Goal: Complete application form: Complete application form

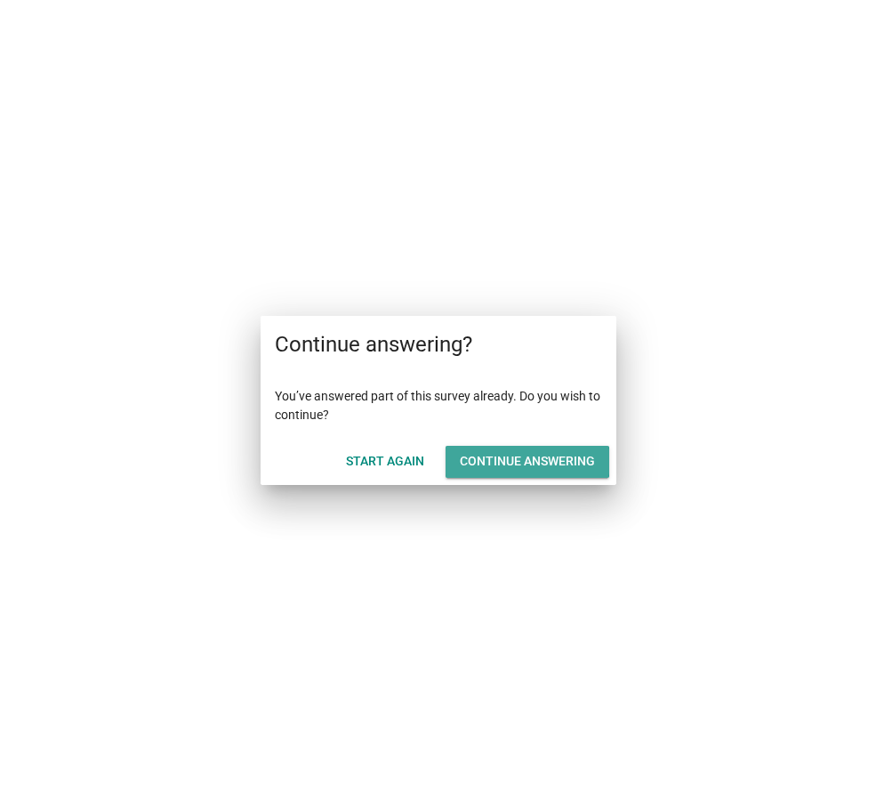
click at [493, 466] on div "Continue answering" at bounding box center [527, 461] width 135 height 19
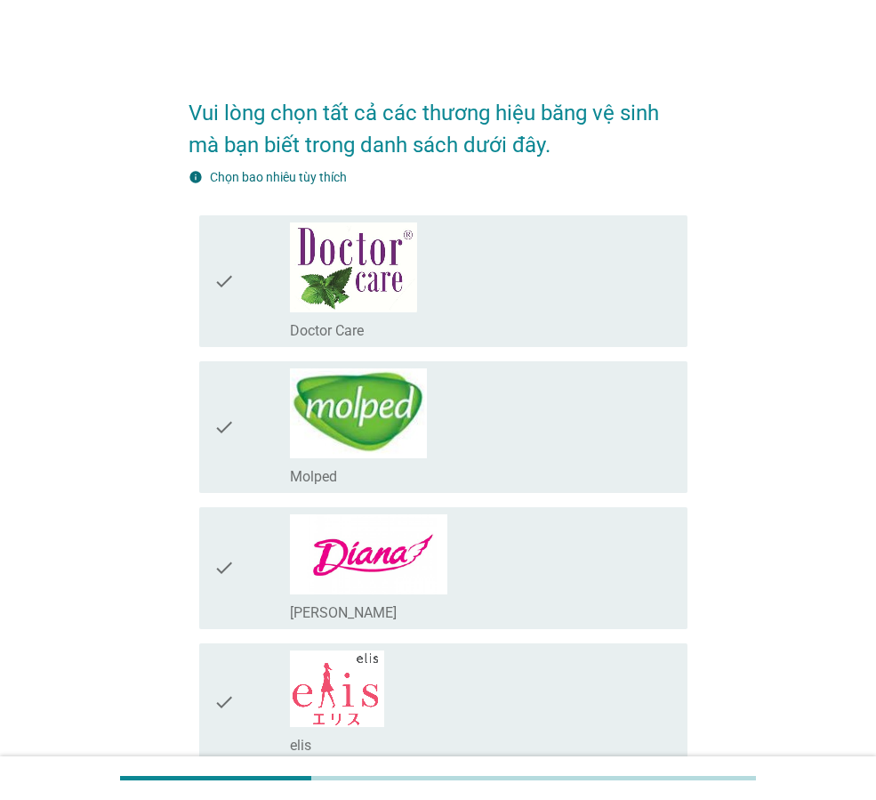
click at [493, 278] on div "check_box_outline_blank Doctor Care" at bounding box center [481, 280] width 383 height 117
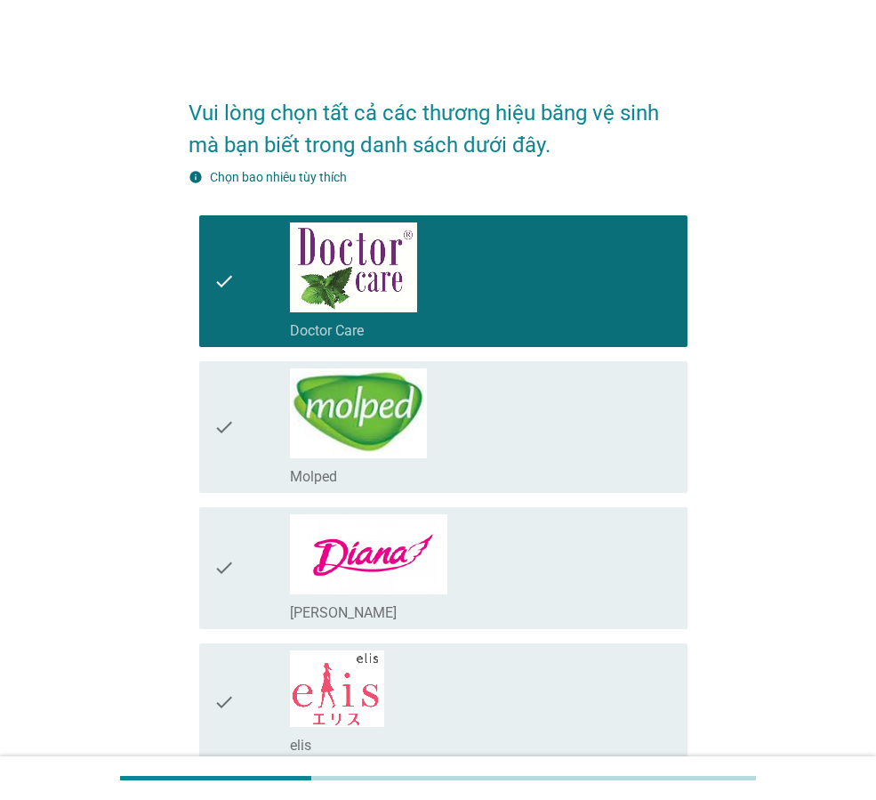
click at [489, 408] on div "check_box_outline_blank Molped" at bounding box center [481, 426] width 383 height 117
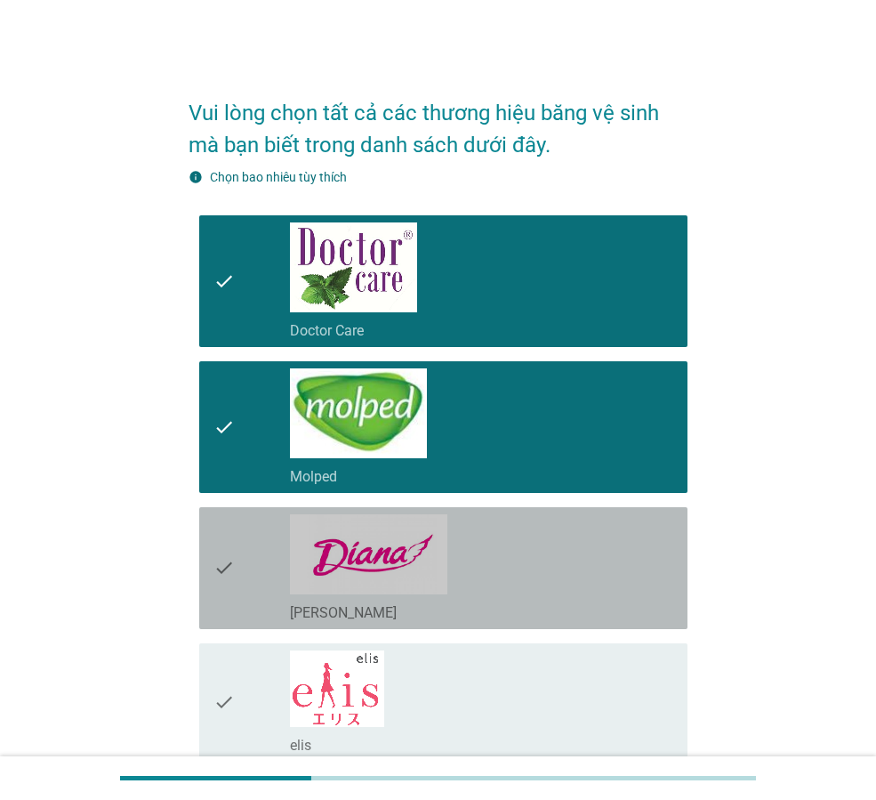
click at [464, 516] on div "check_box_outline_blank [PERSON_NAME]" at bounding box center [481, 568] width 383 height 108
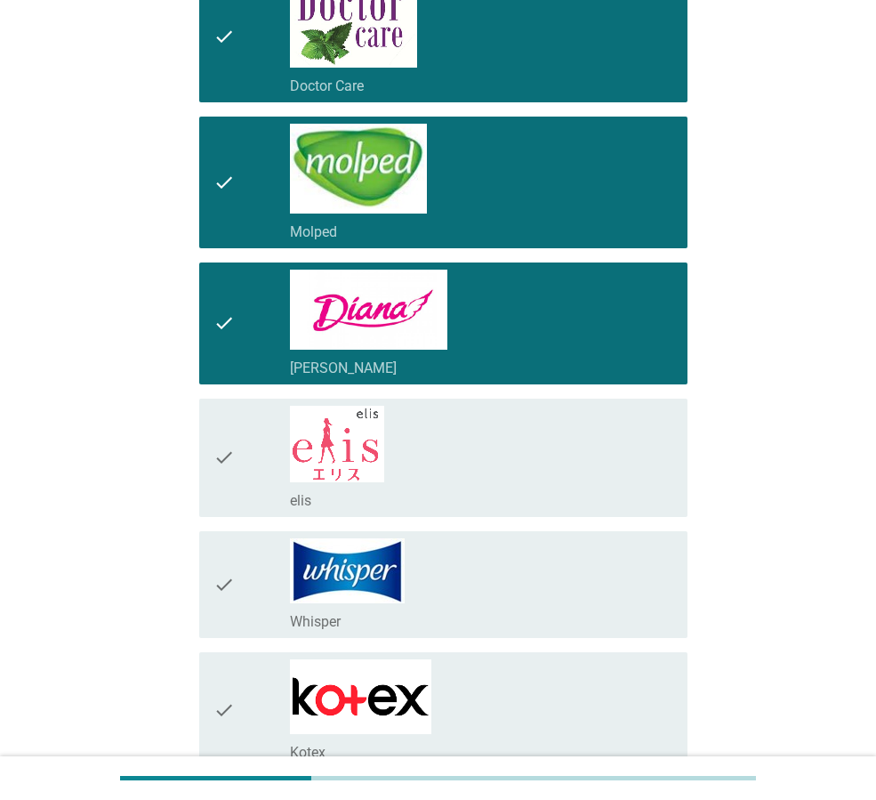
scroll to position [356, 0]
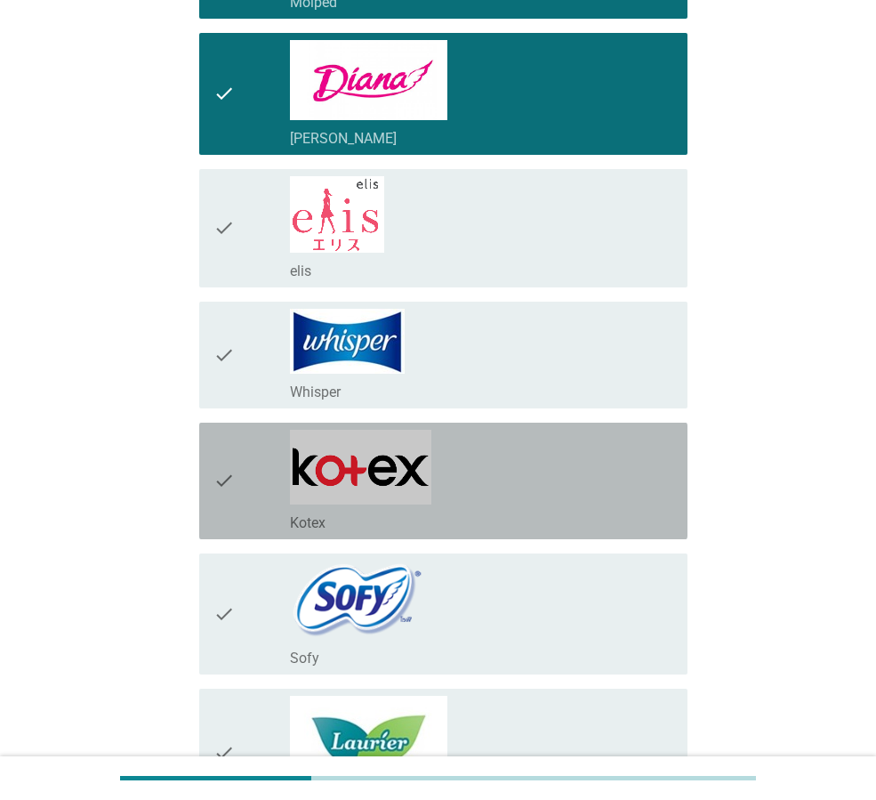
click at [467, 468] on div "check_box_outline_blank Kotex" at bounding box center [481, 481] width 383 height 102
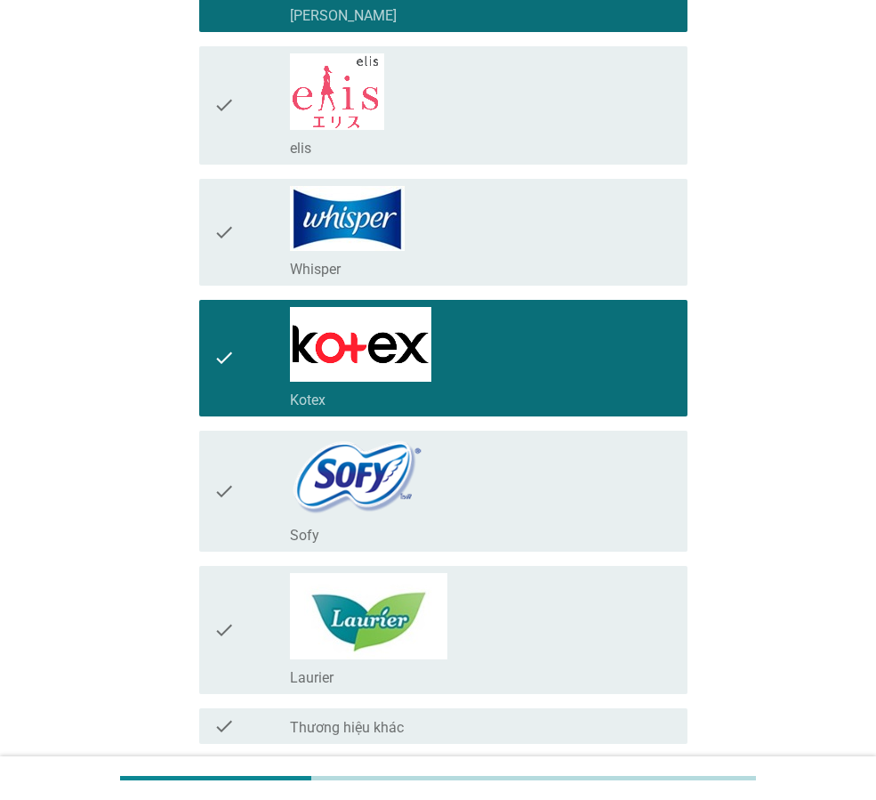
scroll to position [748, 0]
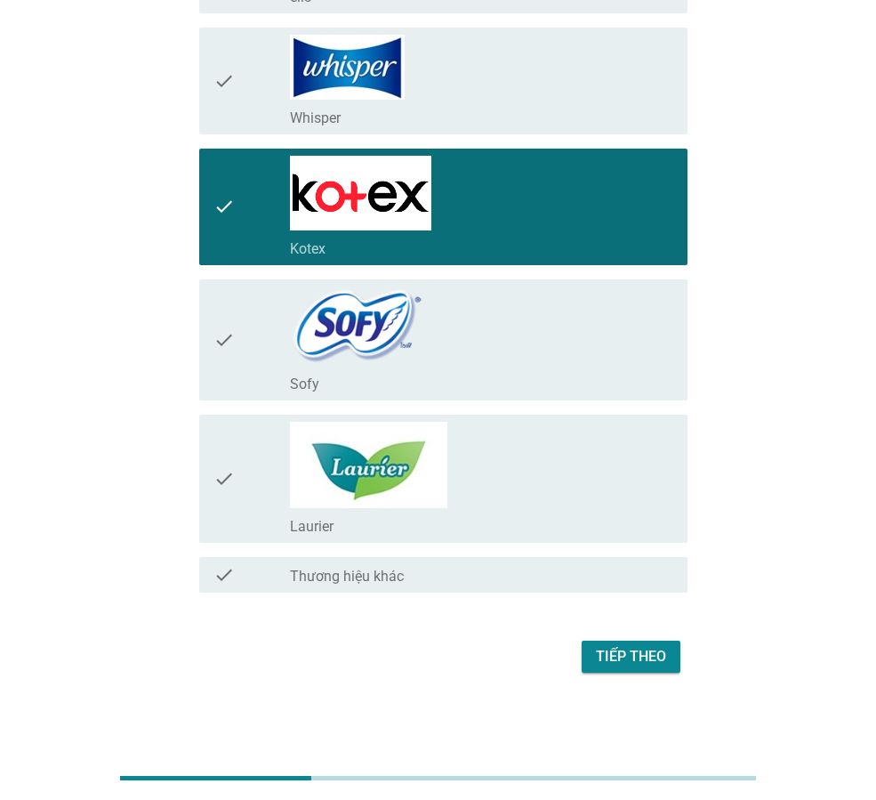
click at [468, 463] on div "check_box_outline_blank Laurier" at bounding box center [481, 479] width 383 height 114
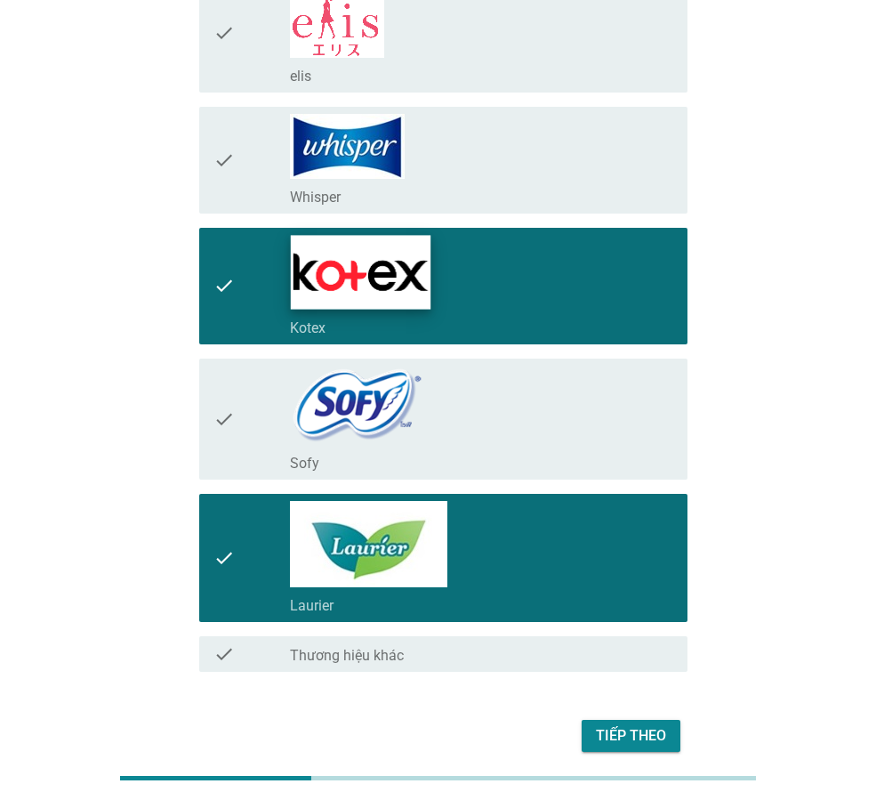
scroll to position [630, 0]
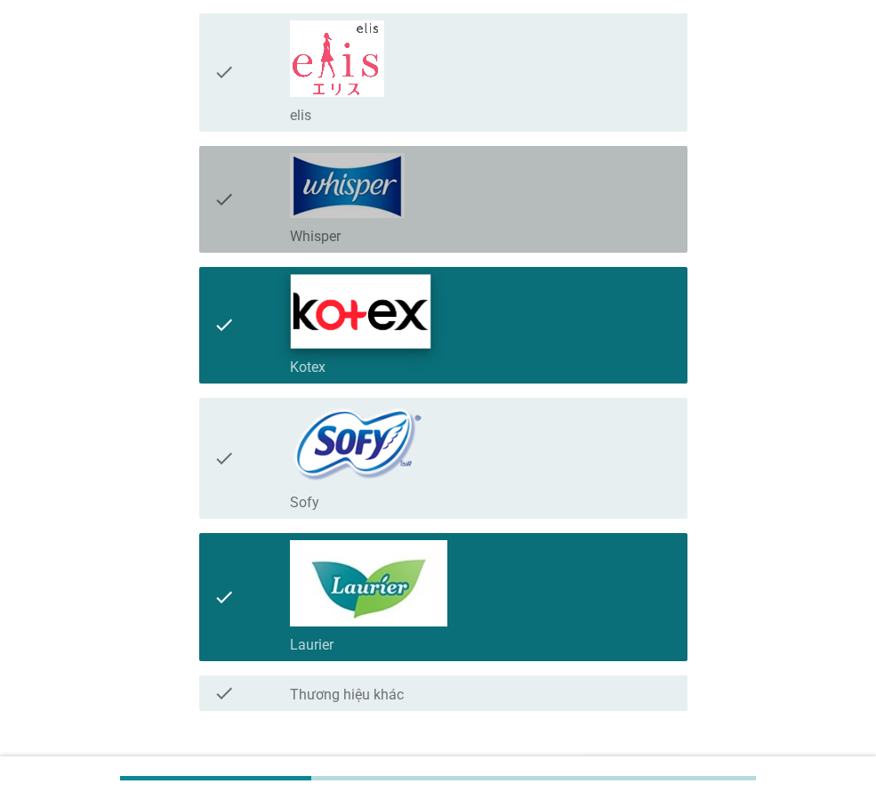
click at [397, 193] on img at bounding box center [347, 185] width 115 height 65
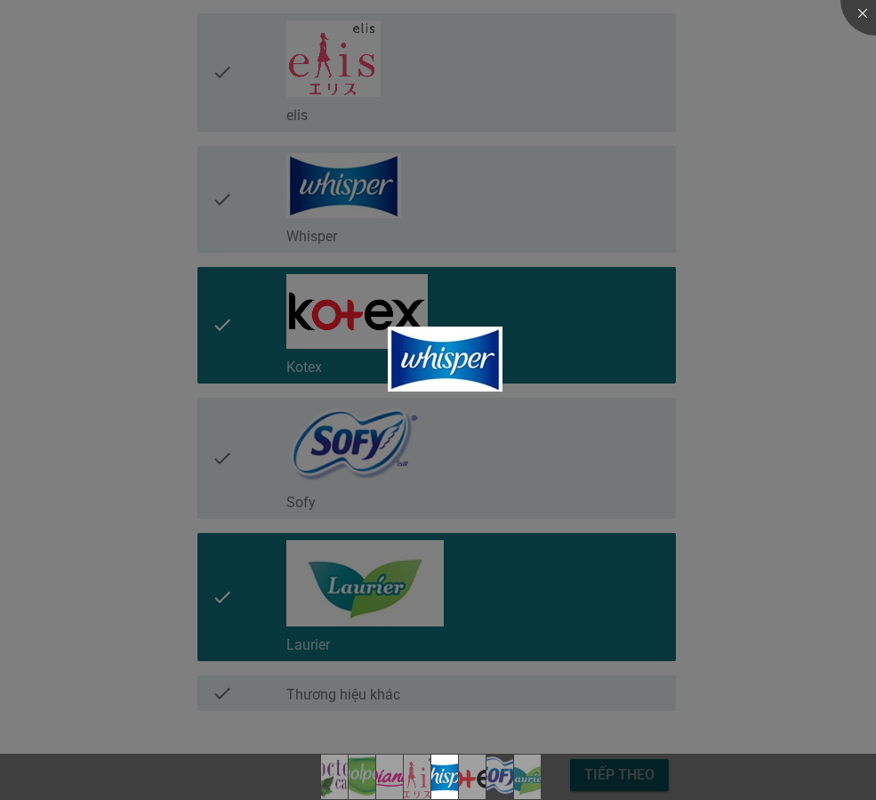
click at [683, 379] on div at bounding box center [438, 400] width 876 height 800
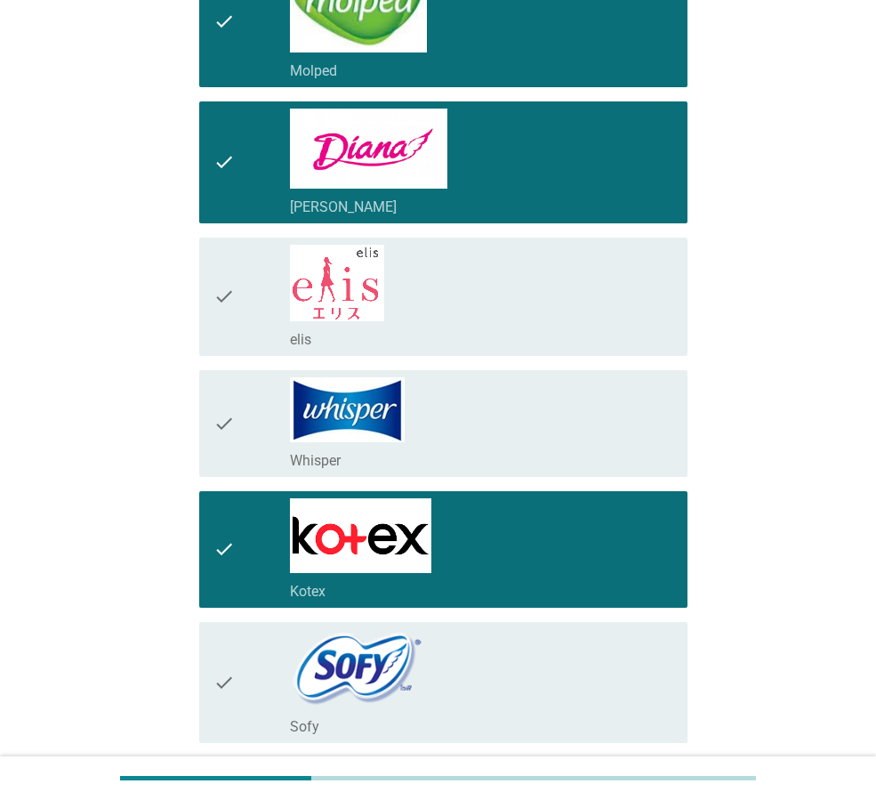
scroll to position [392, 0]
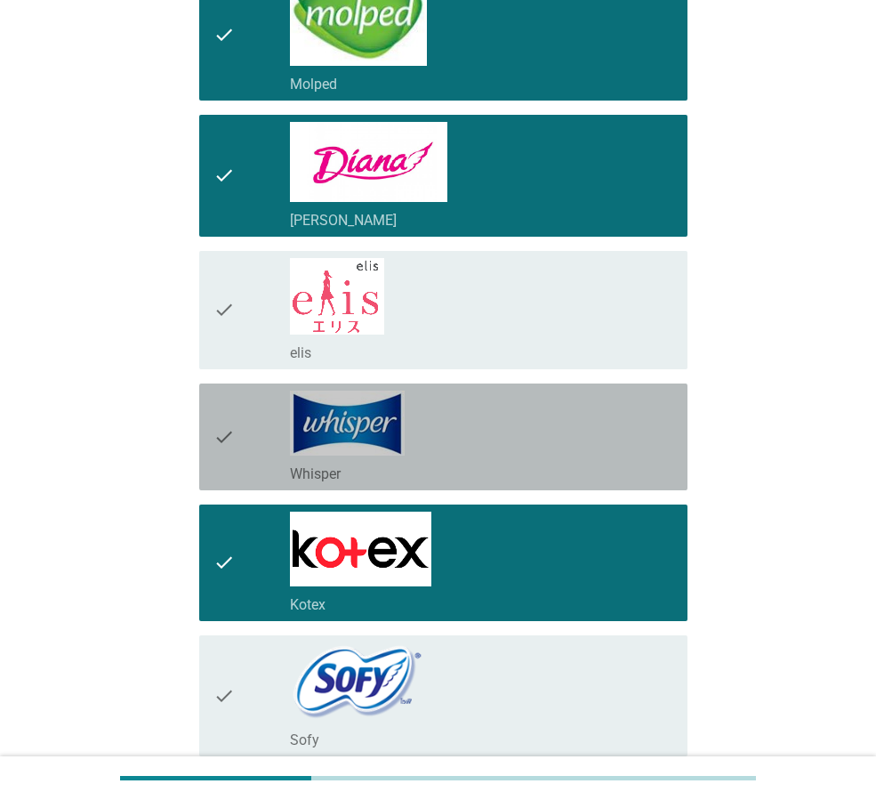
click at [481, 451] on div "check_box_outline_blank Whisper" at bounding box center [481, 437] width 383 height 93
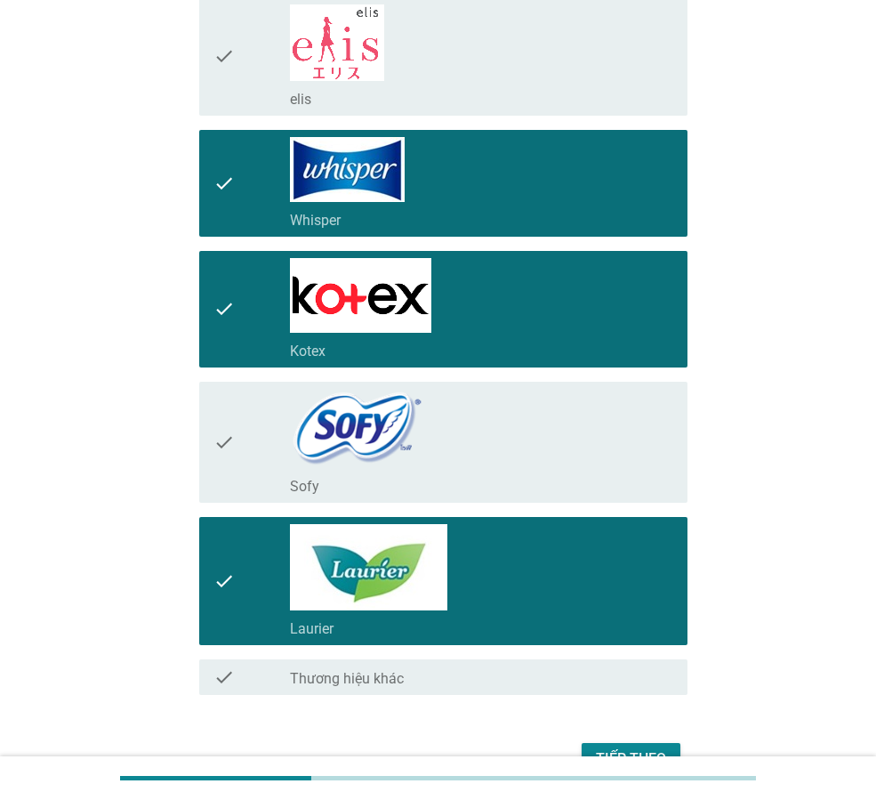
scroll to position [748, 0]
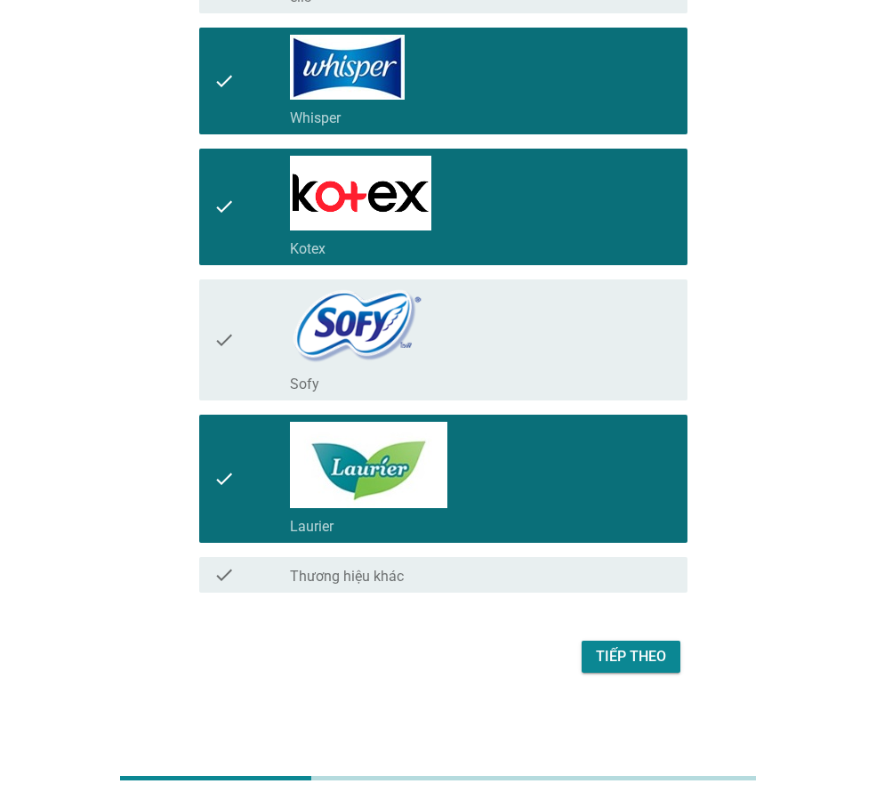
click at [625, 646] on div "Tiếp theo" at bounding box center [631, 656] width 70 height 21
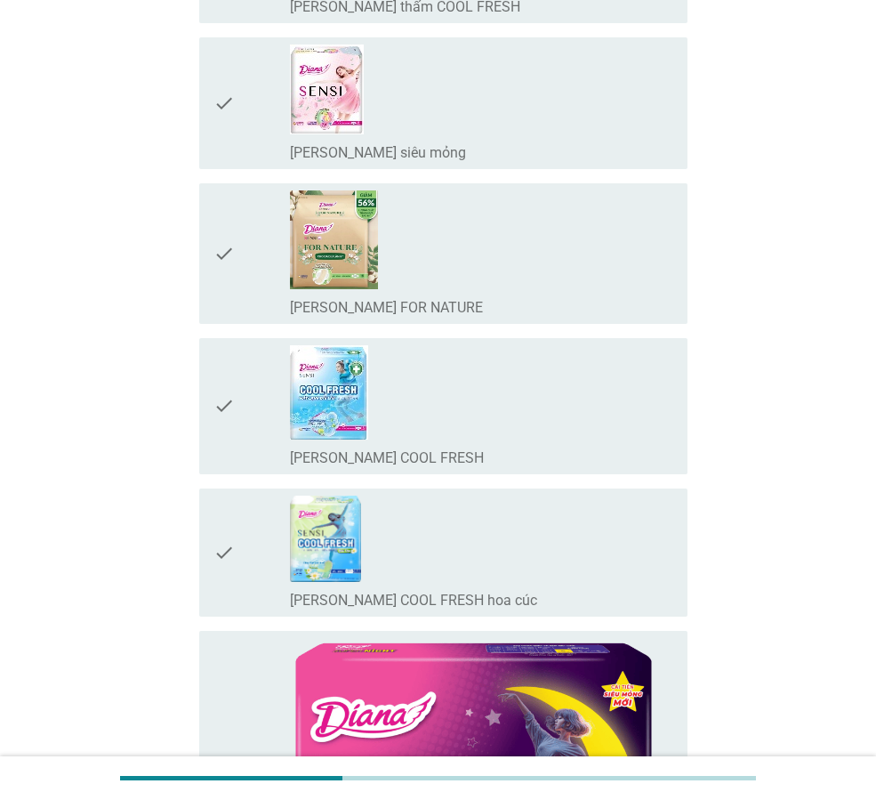
scroll to position [0, 0]
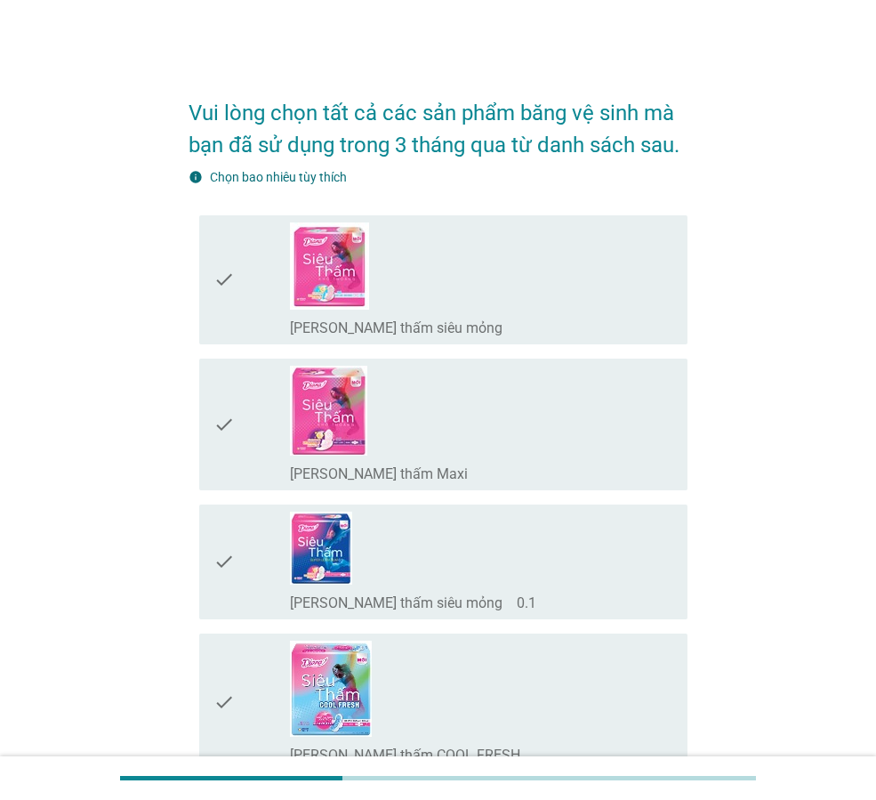
click at [511, 316] on div "check_box_outline_blank [PERSON_NAME] thấm siêu mỏng" at bounding box center [481, 326] width 383 height 21
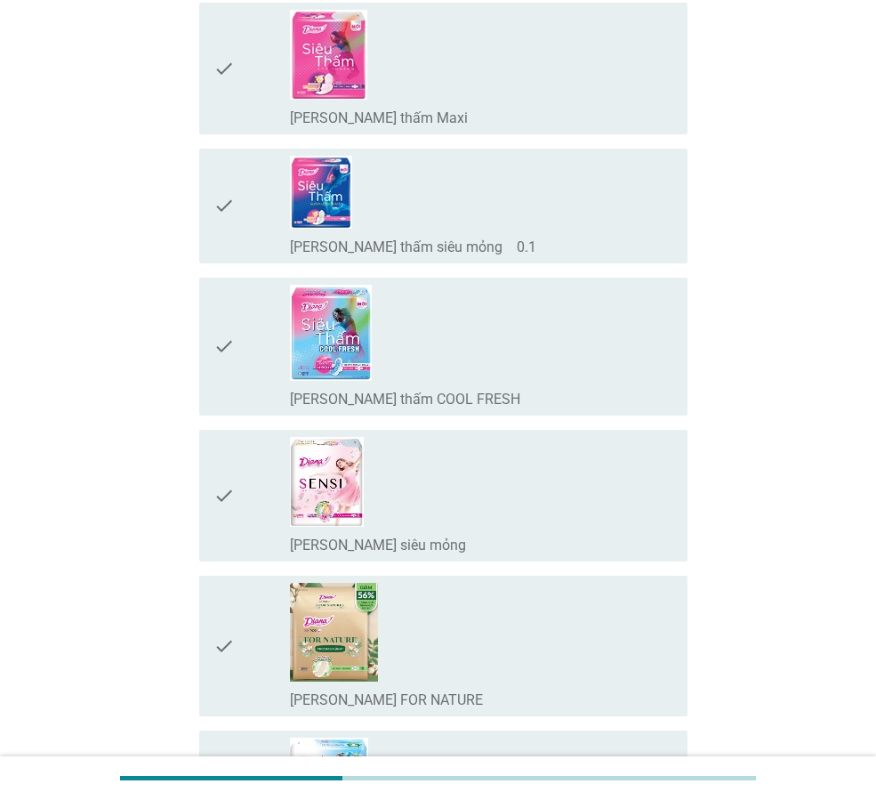
click at [504, 340] on div "check_box_outline_blank [PERSON_NAME] thấm COOL FRESH" at bounding box center [481, 347] width 383 height 124
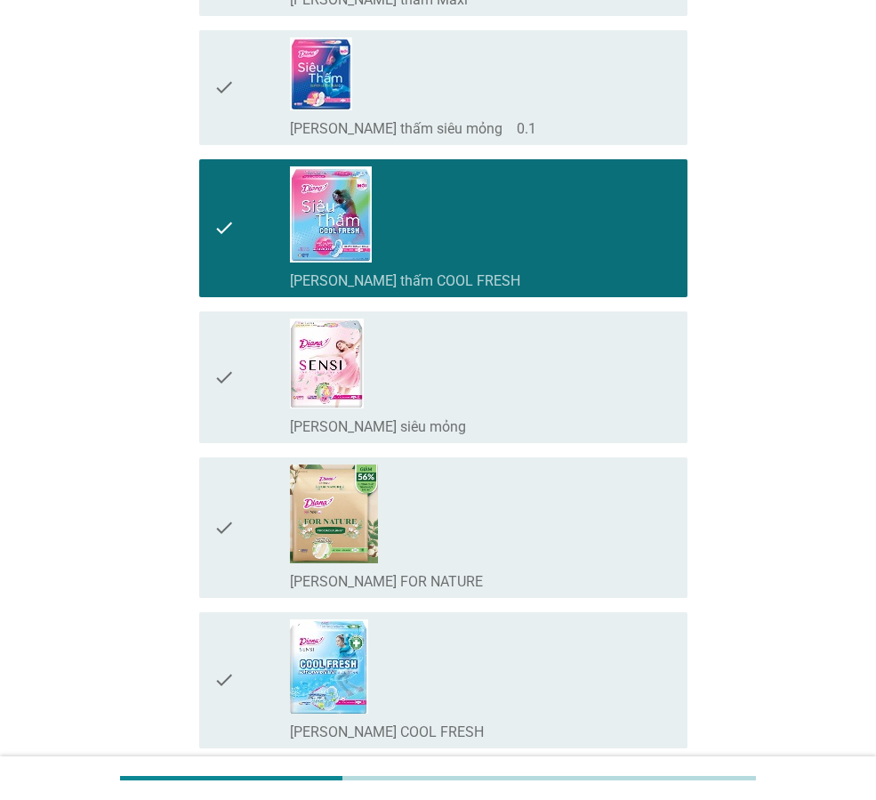
click at [504, 340] on div "check_box_outline_blank [PERSON_NAME] SENSI siêu mỏng" at bounding box center [481, 376] width 383 height 117
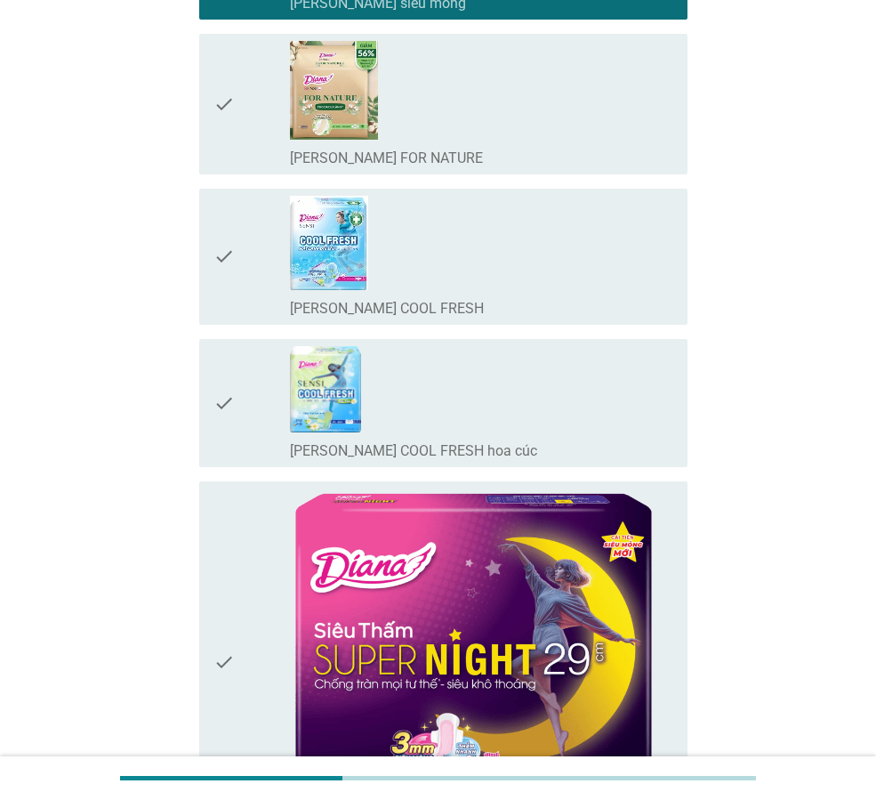
scroll to position [949, 0]
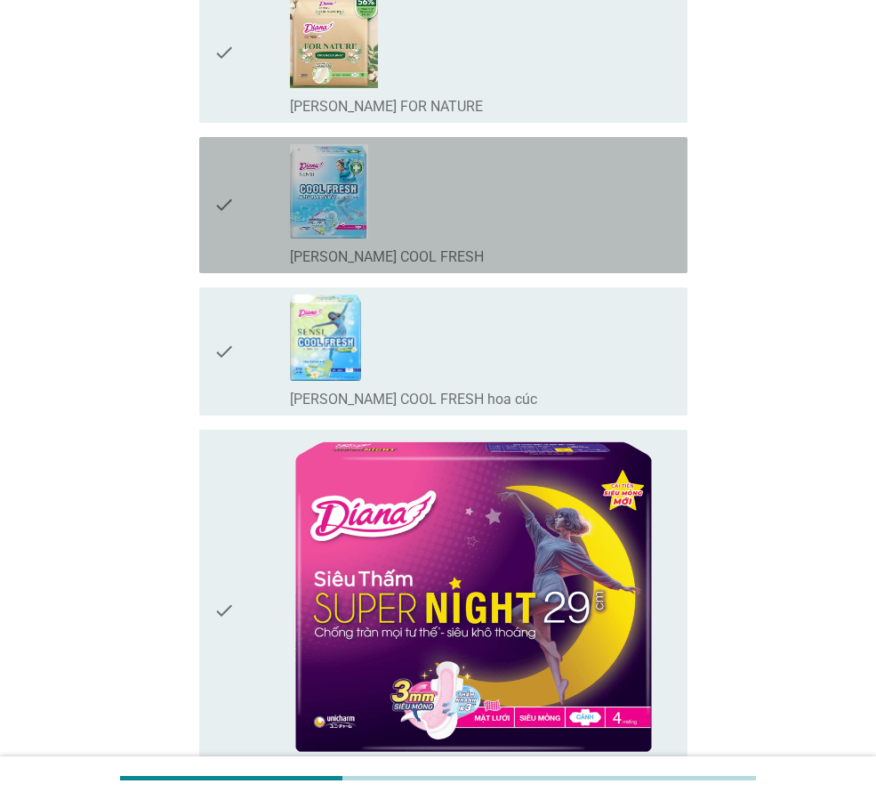
click at [503, 222] on div "check_box_outline_blank [PERSON_NAME] SENSI COOL FRESH" at bounding box center [481, 205] width 383 height 122
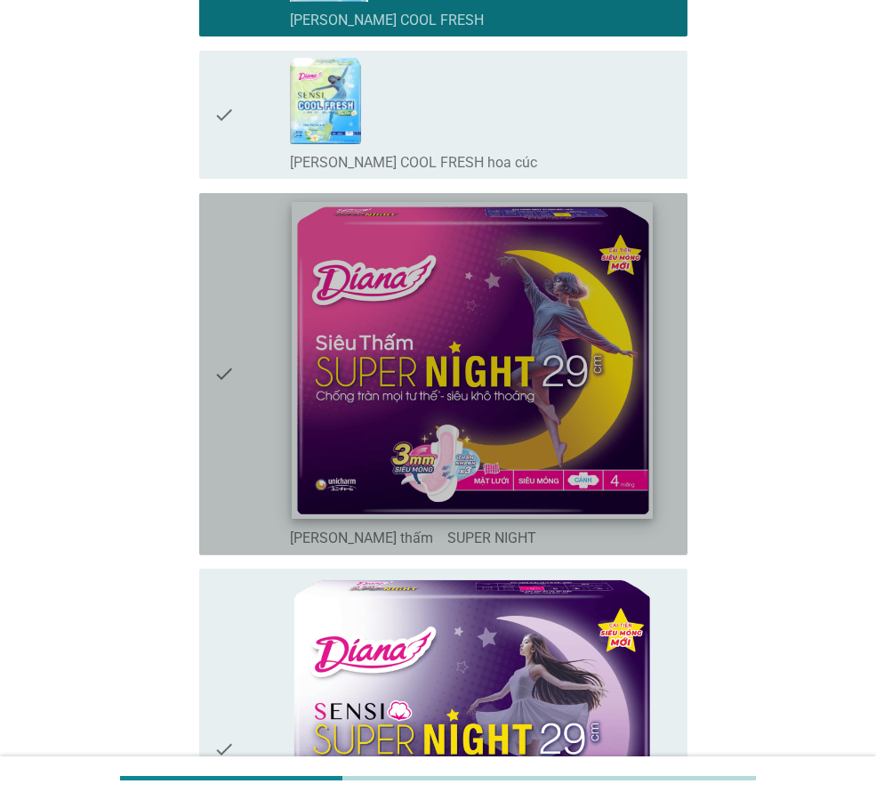
click at [413, 340] on img at bounding box center [472, 359] width 361 height 317
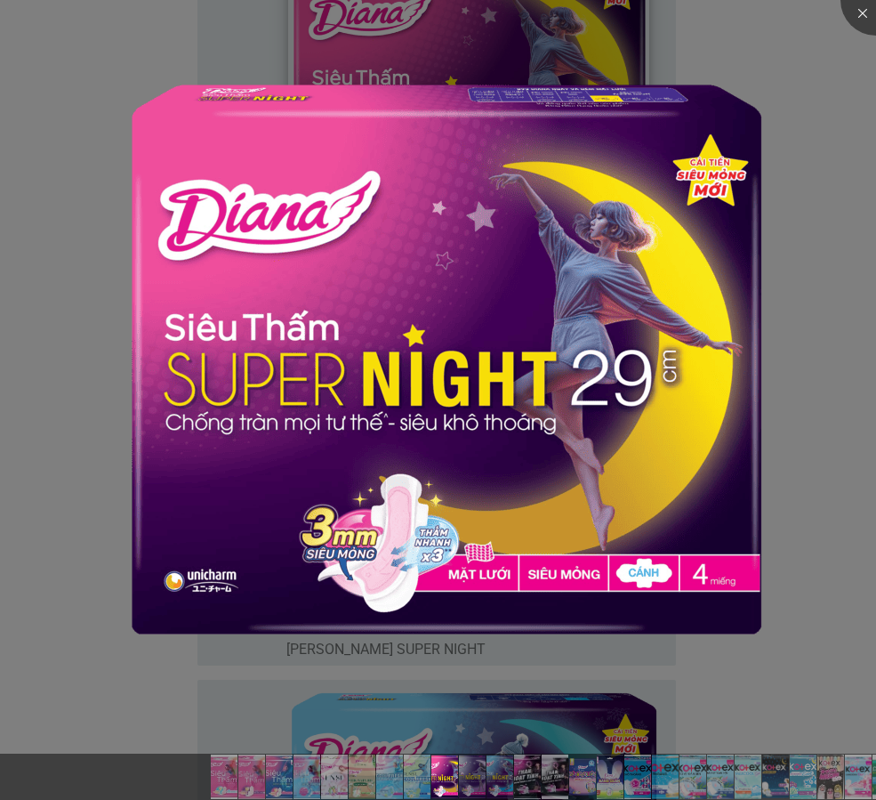
scroll to position [1542, 0]
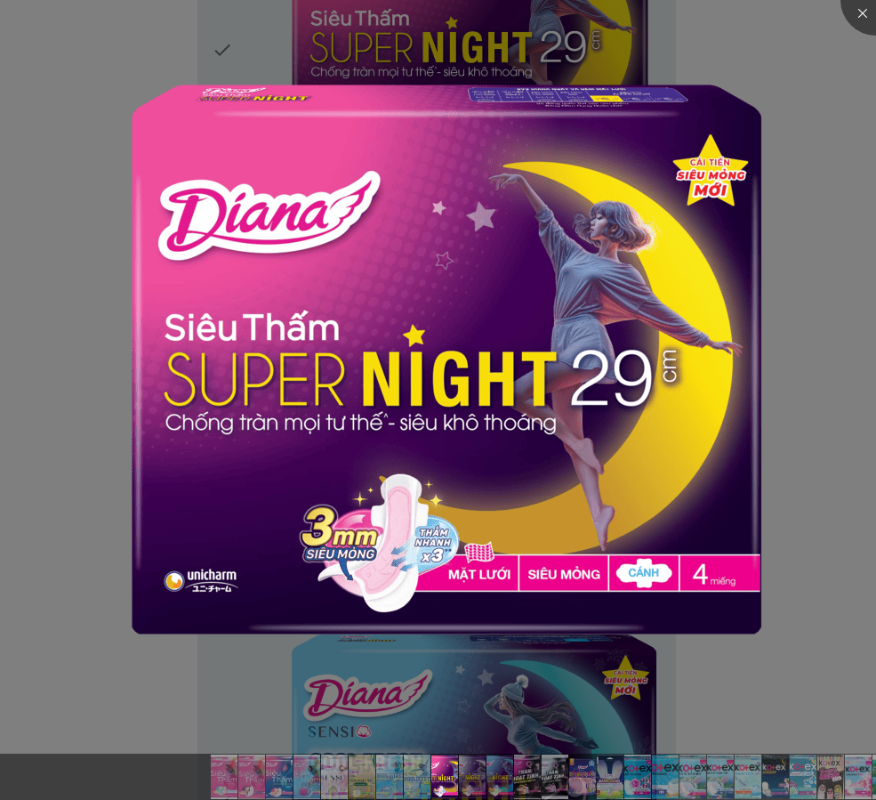
click at [819, 576] on div at bounding box center [438, 400] width 876 height 800
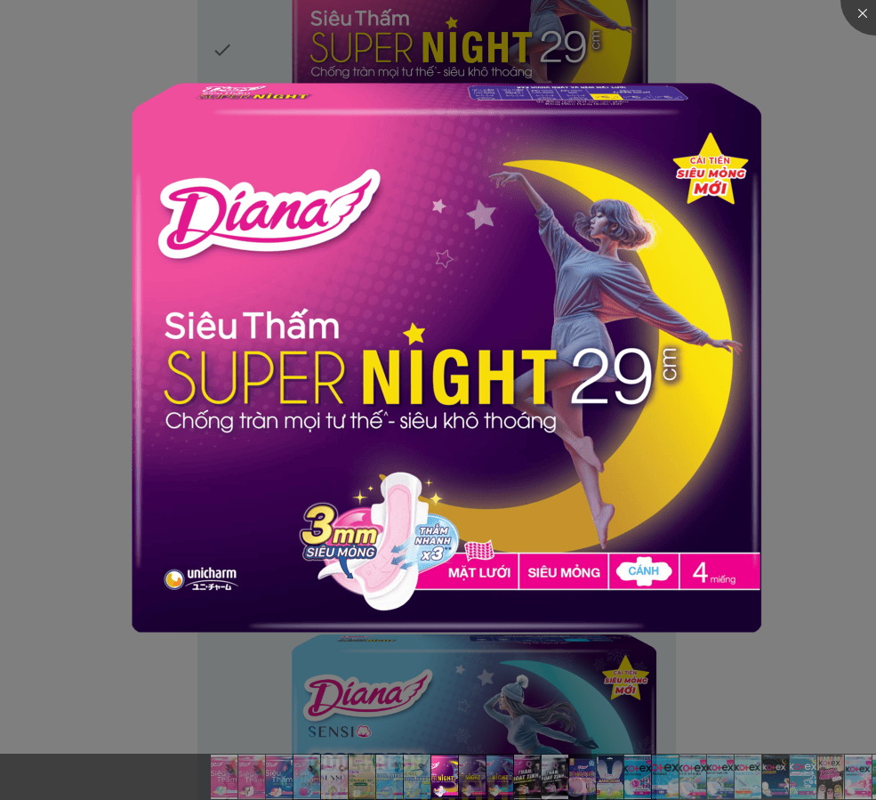
click at [791, 455] on div at bounding box center [438, 400] width 876 height 800
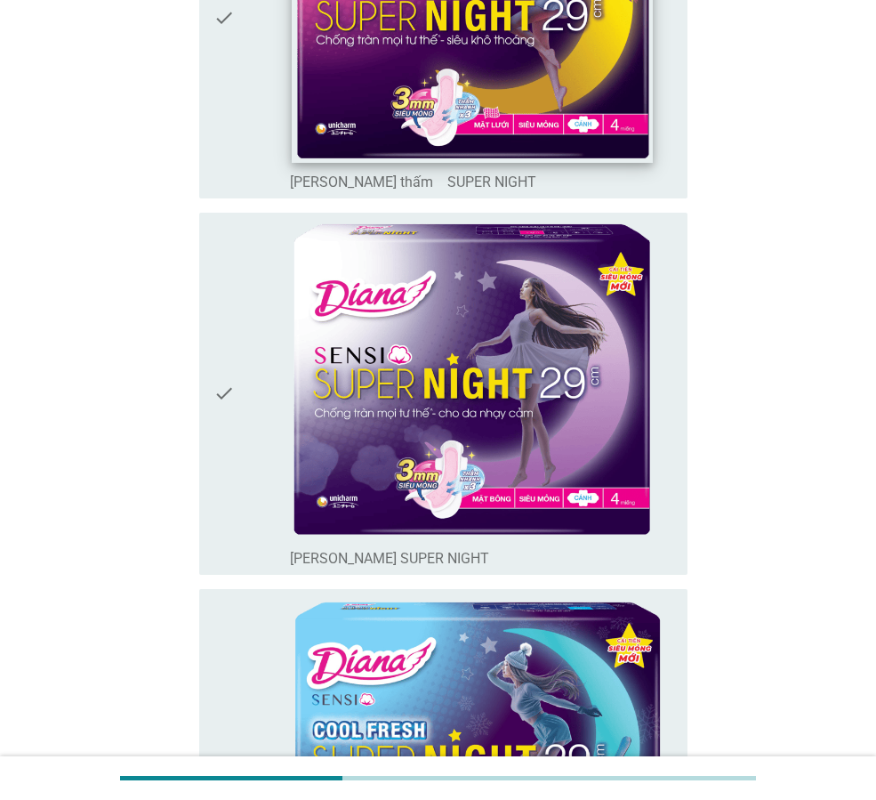
click at [615, 79] on img at bounding box center [472, 3] width 361 height 317
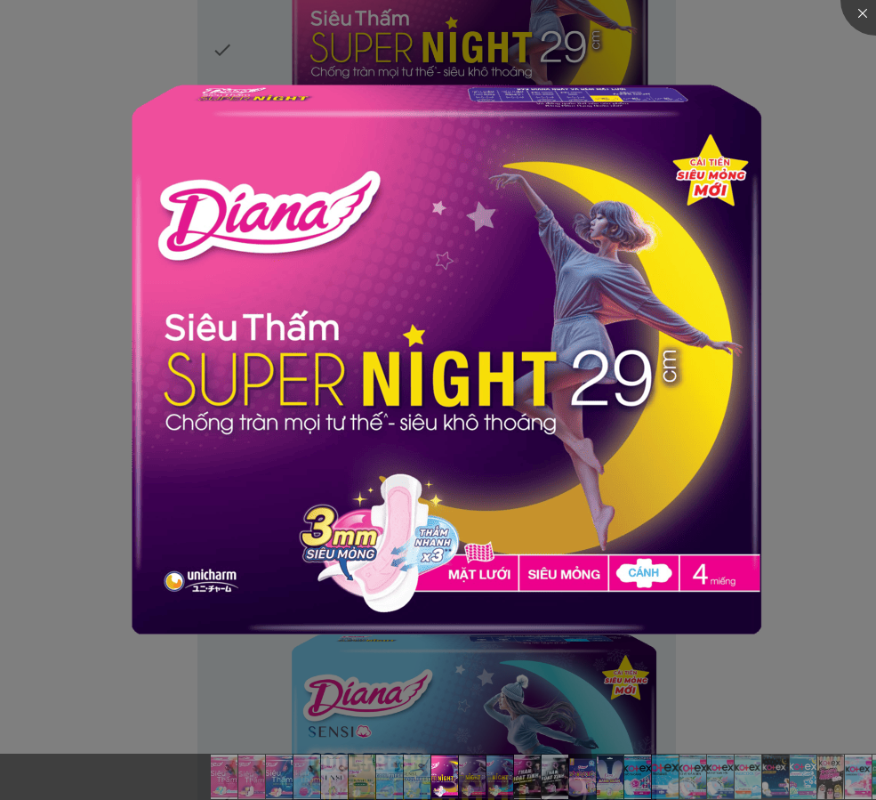
click at [814, 109] on div at bounding box center [438, 400] width 876 height 800
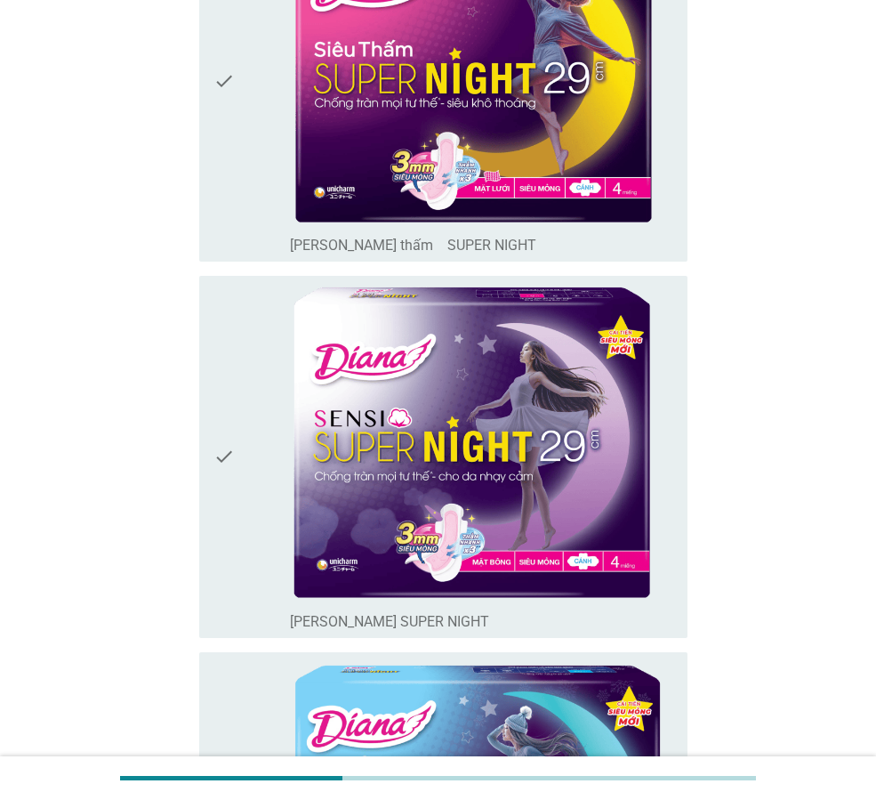
scroll to position [1423, 0]
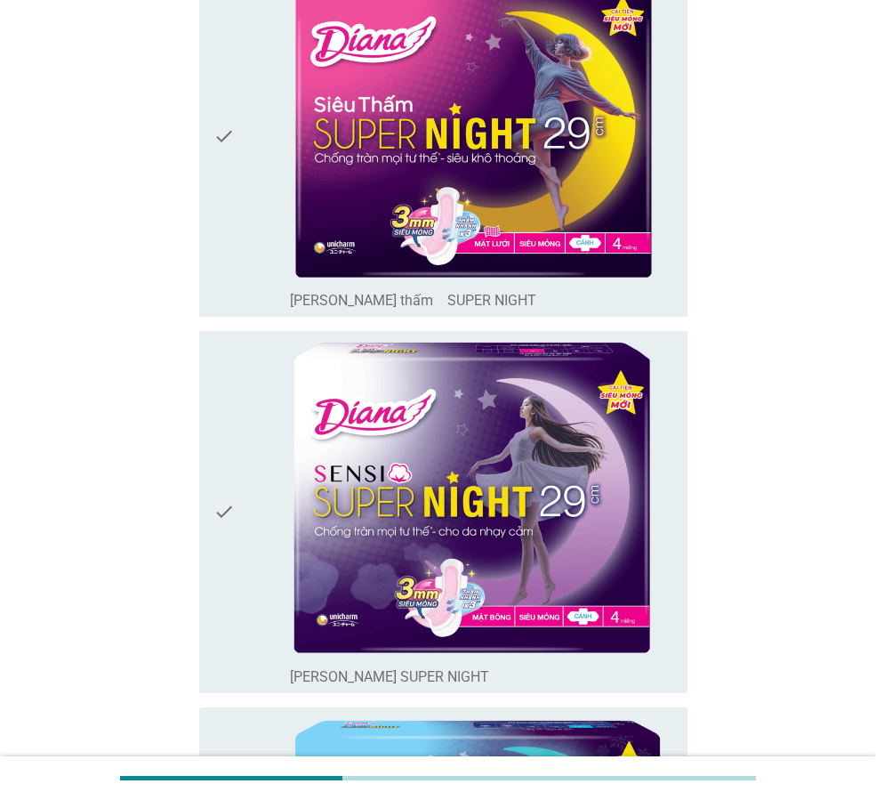
click at [235, 286] on icon "check" at bounding box center [223, 137] width 21 height 348
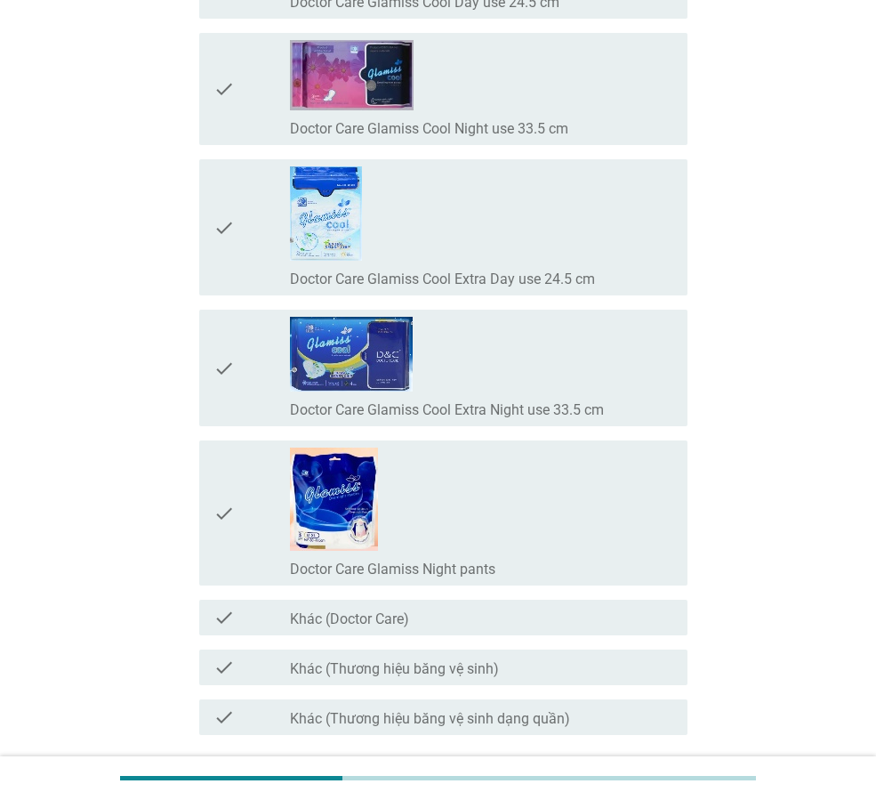
scroll to position [15996, 0]
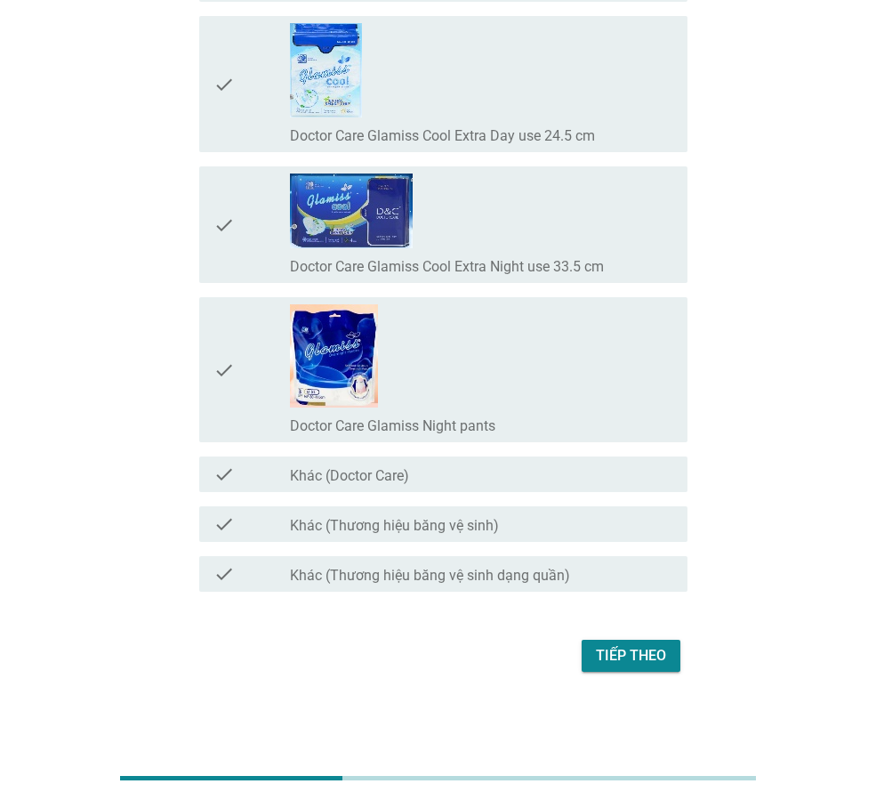
click at [646, 664] on div "Tiếp theo" at bounding box center [631, 655] width 70 height 21
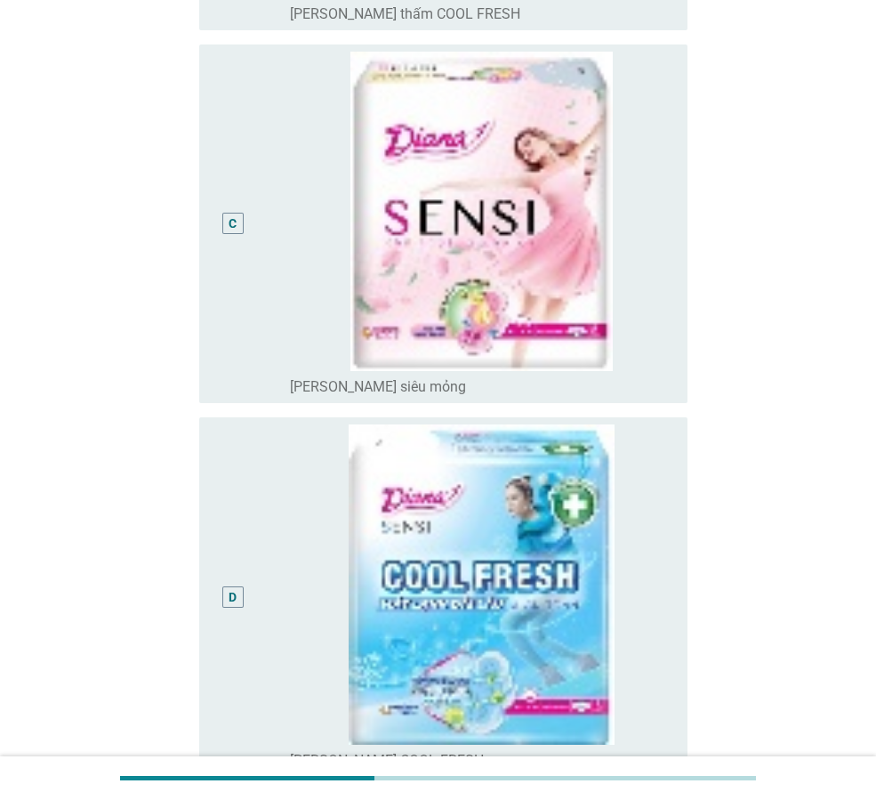
scroll to position [1067, 0]
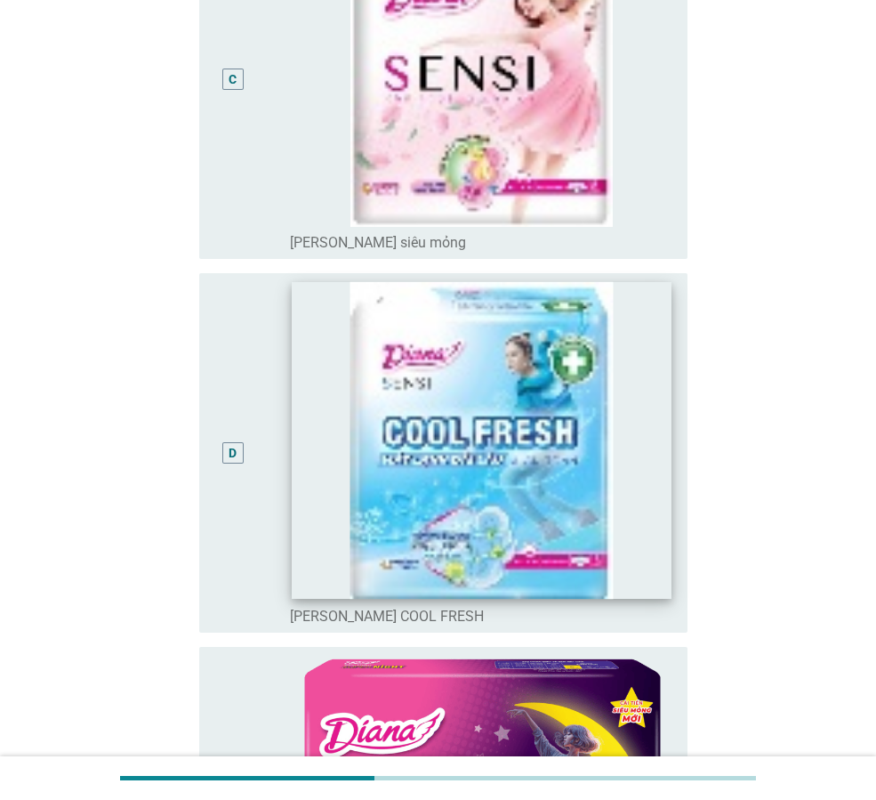
click at [528, 434] on img at bounding box center [481, 440] width 379 height 317
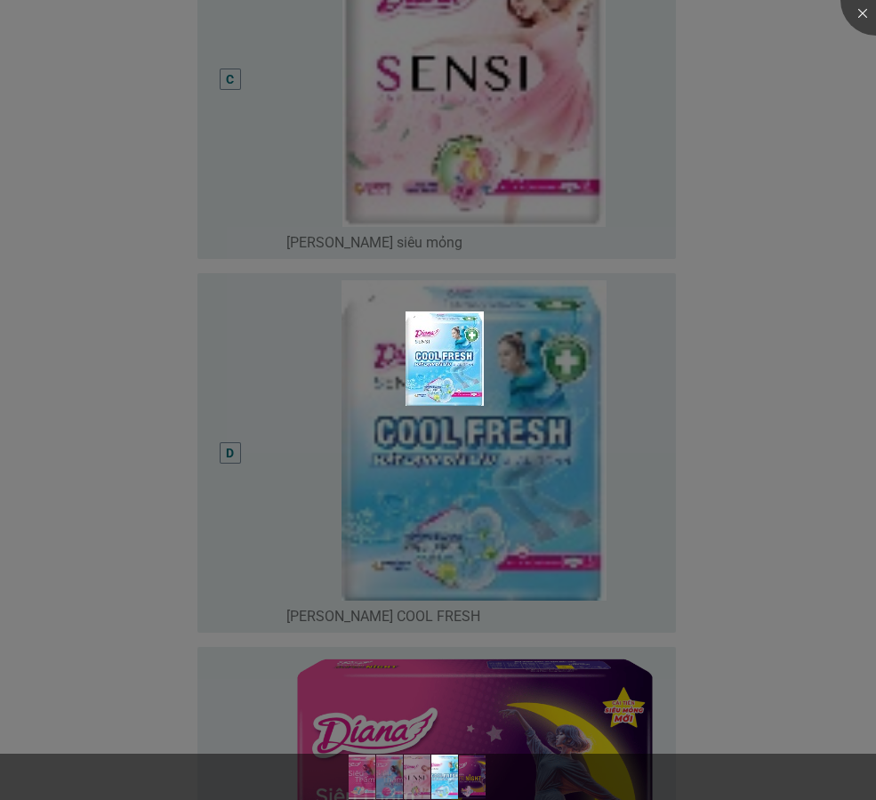
click at [632, 355] on div at bounding box center [438, 400] width 876 height 800
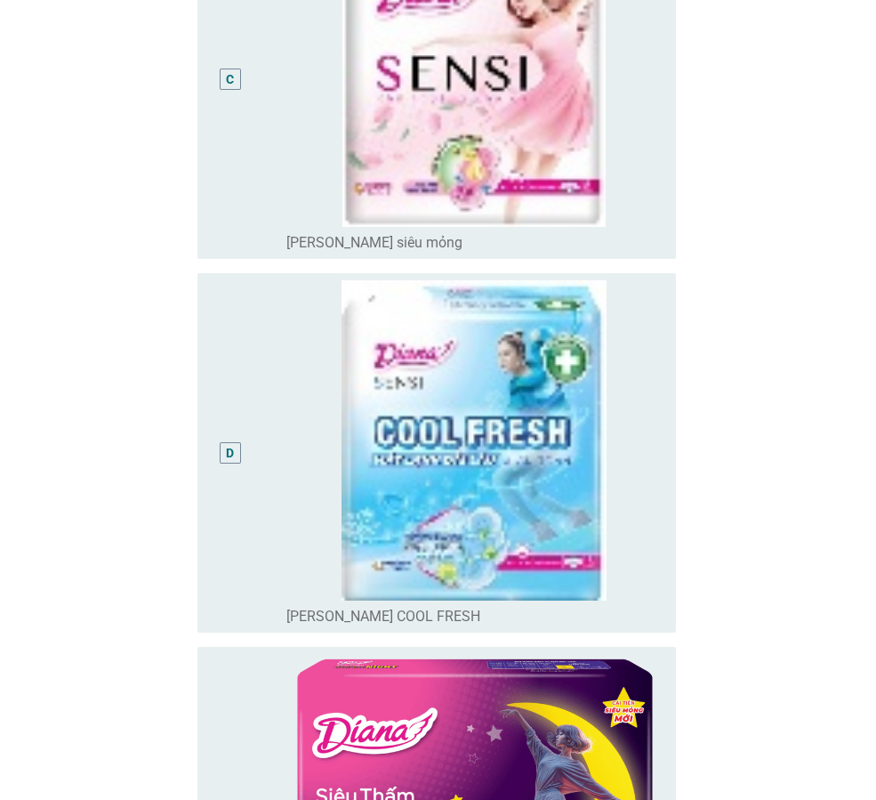
click at [670, 332] on div at bounding box center [438, 400] width 876 height 800
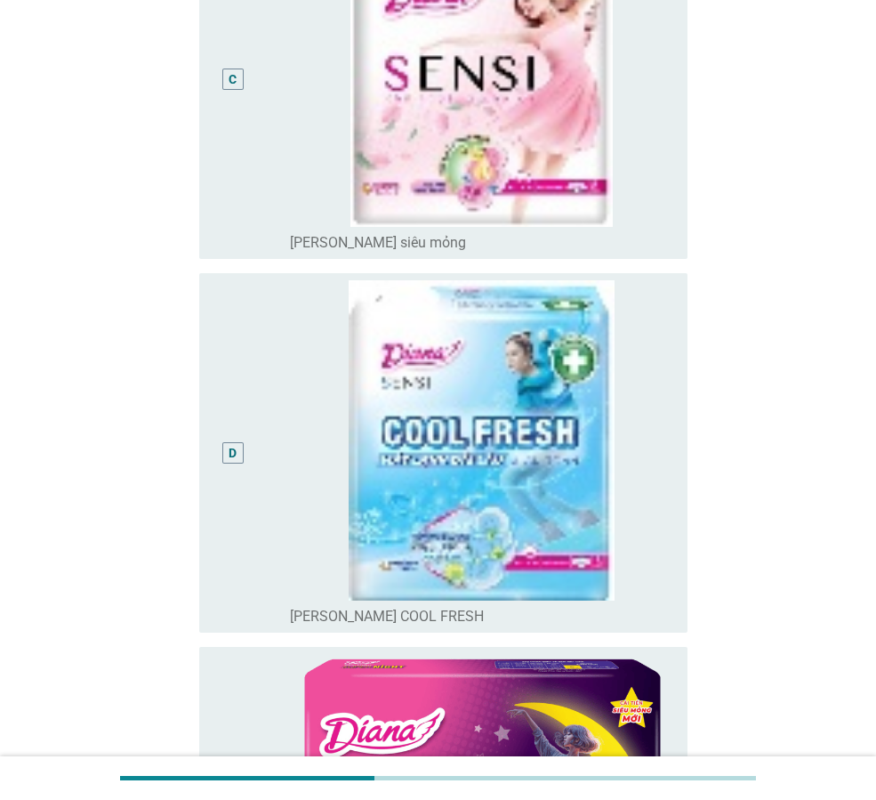
click at [670, 332] on img at bounding box center [481, 440] width 383 height 320
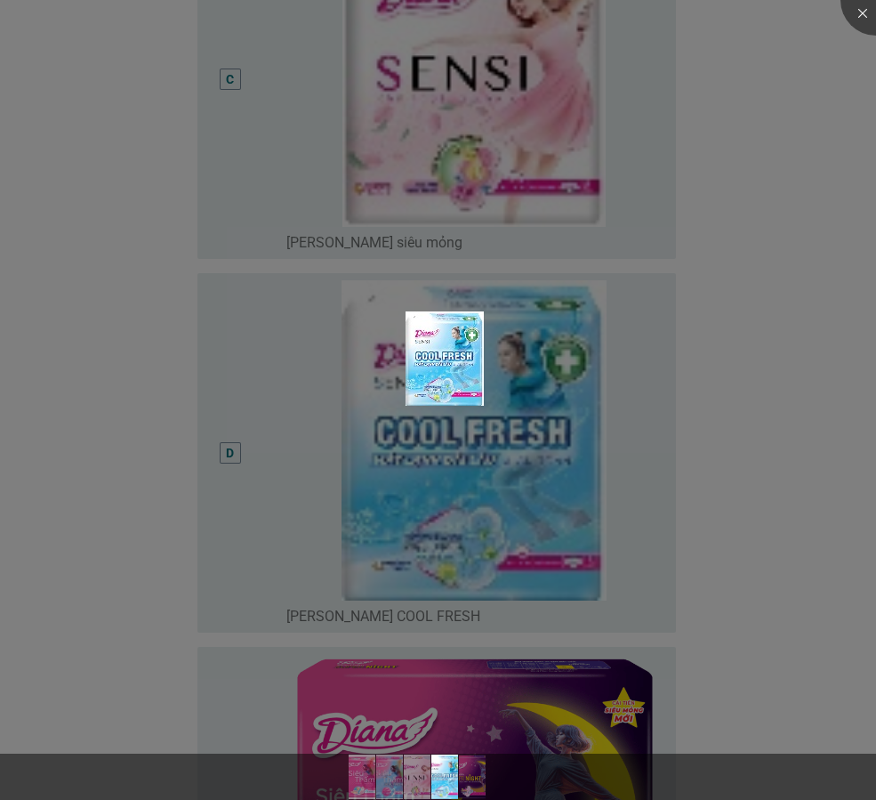
click at [762, 331] on div at bounding box center [438, 400] width 876 height 800
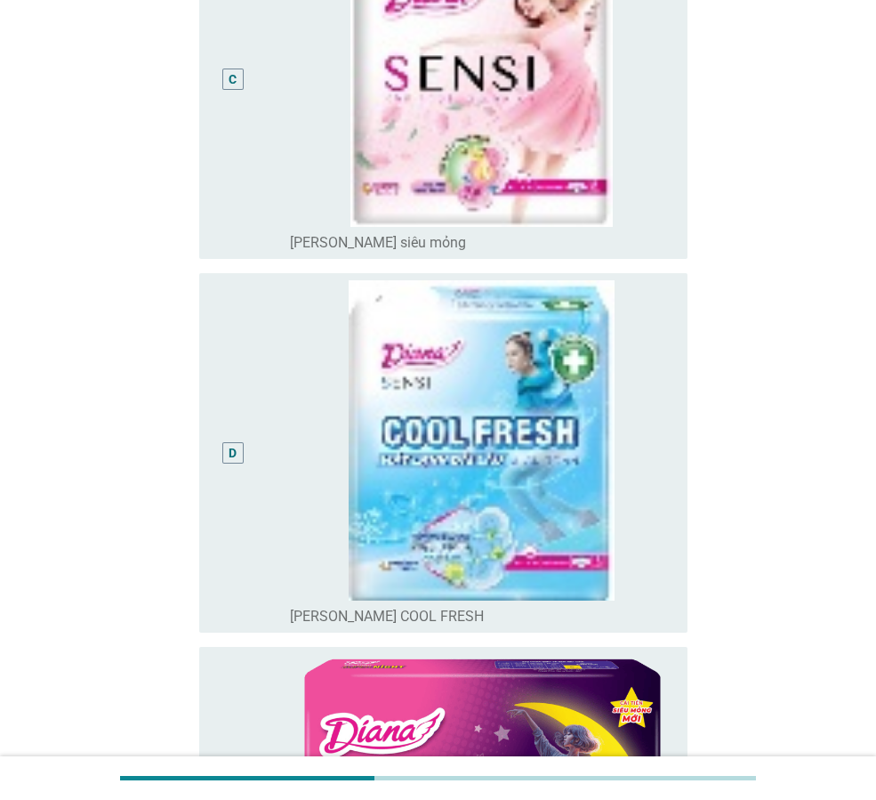
click at [232, 444] on div "D" at bounding box center [233, 453] width 8 height 19
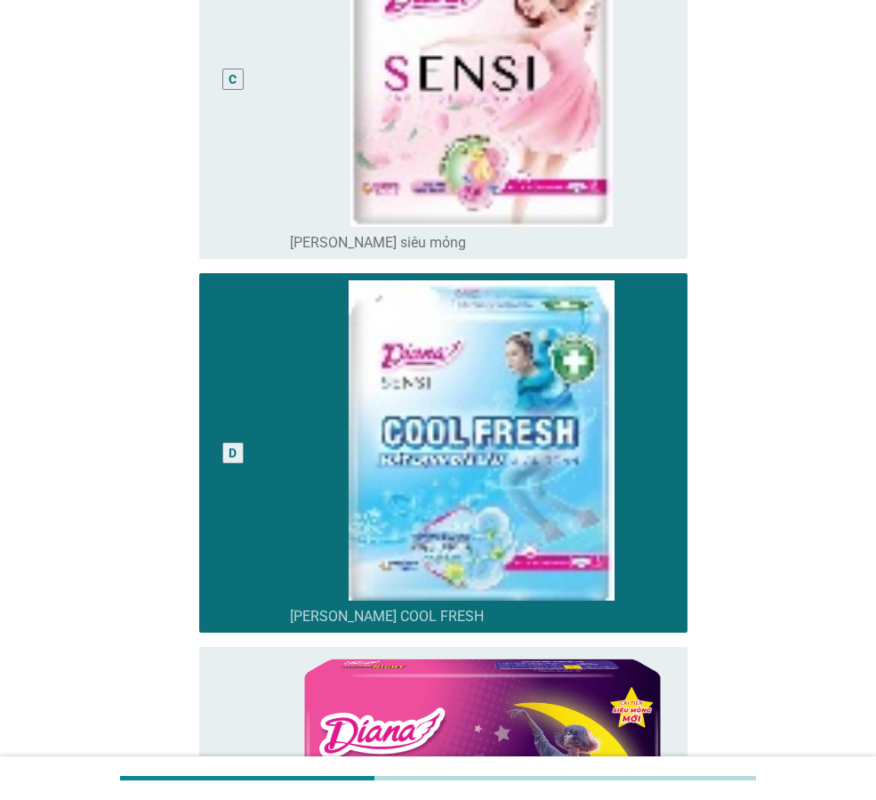
scroll to position [1502, 0]
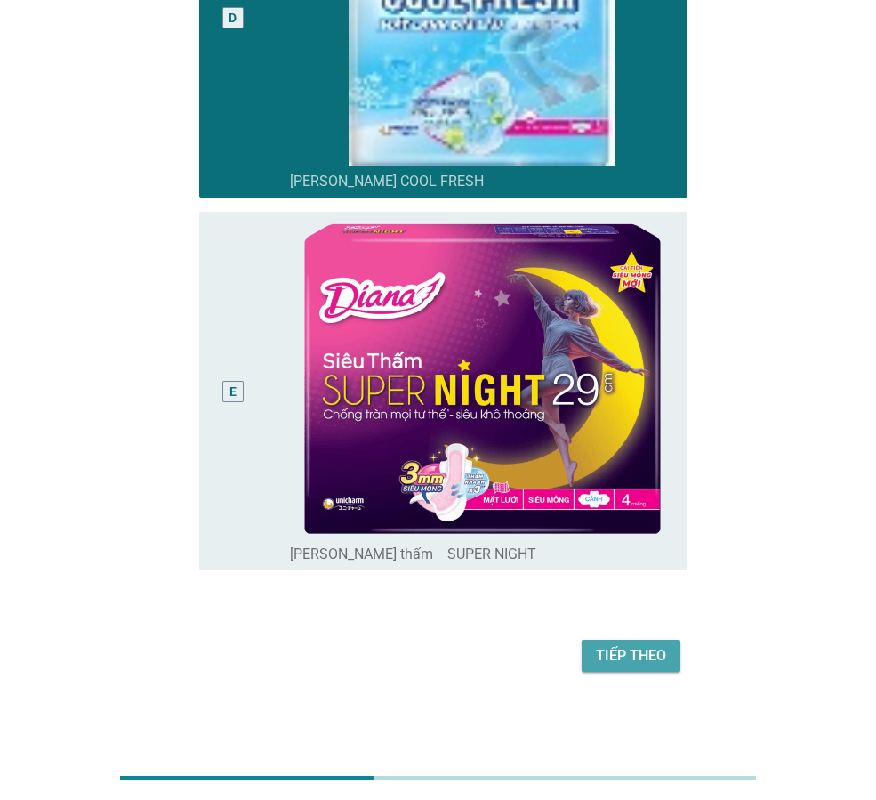
click at [663, 662] on div "Tiếp theo" at bounding box center [631, 655] width 70 height 21
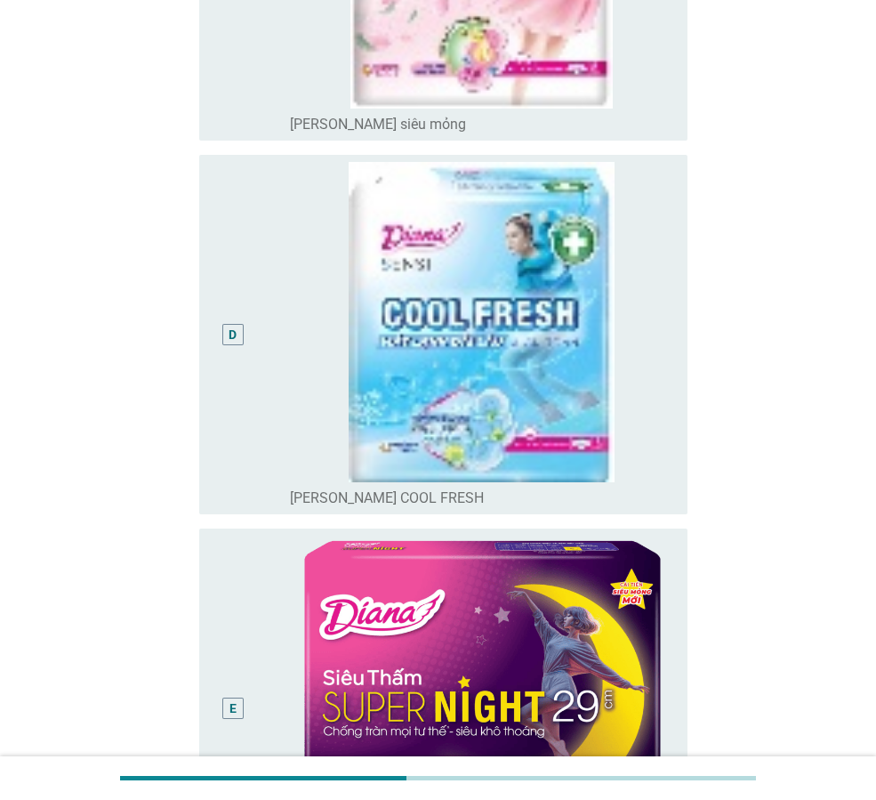
scroll to position [1542, 0]
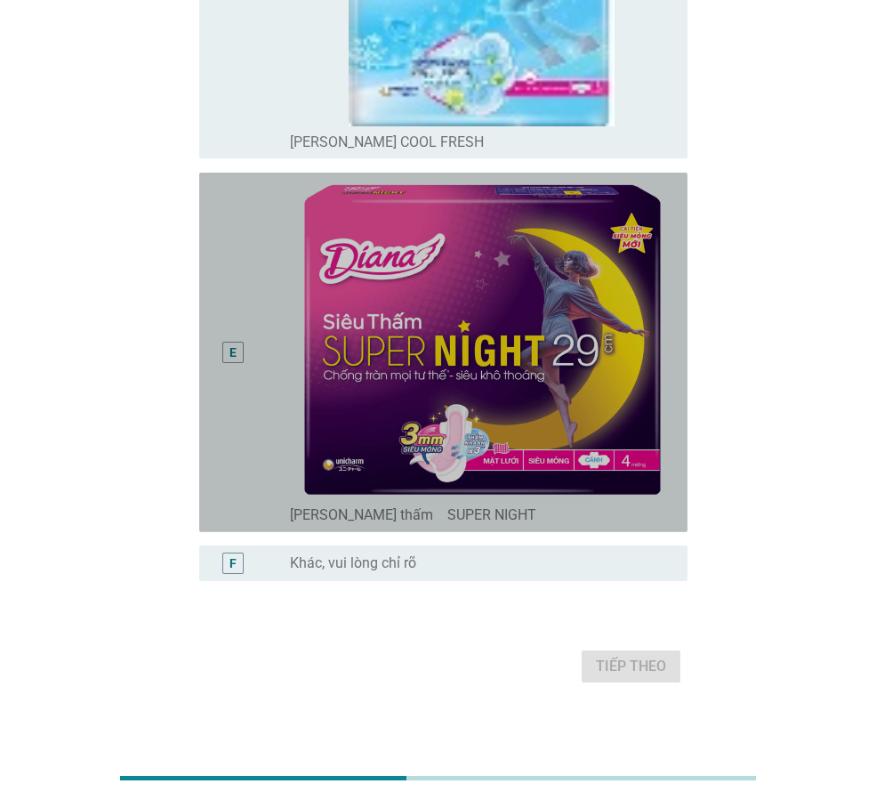
click at [243, 350] on div "E" at bounding box center [232, 352] width 21 height 21
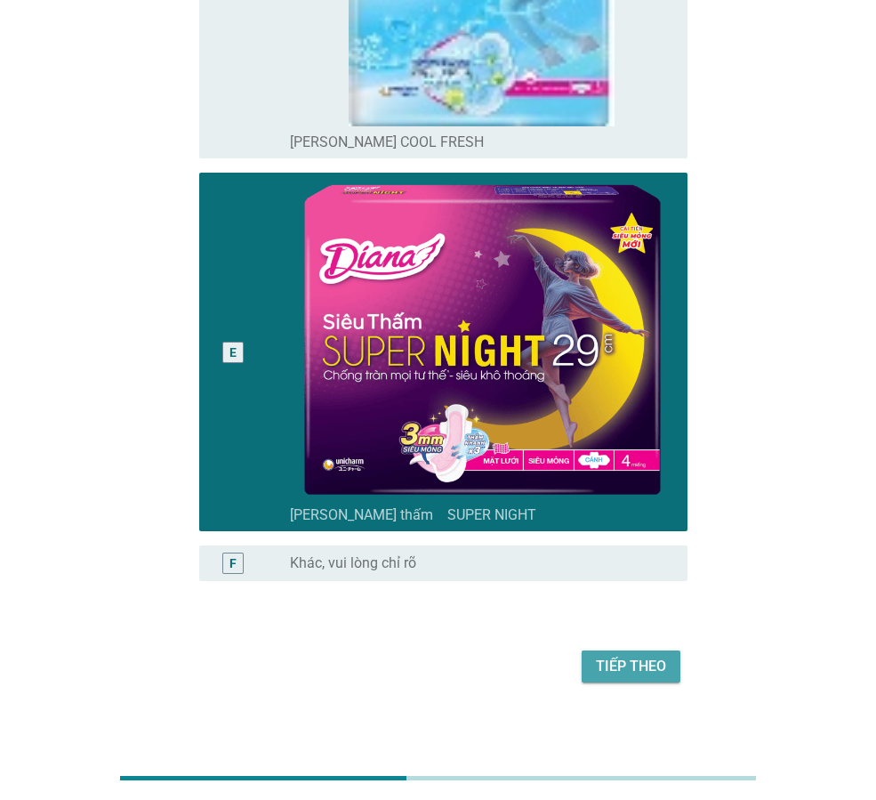
click at [636, 674] on div "Tiếp theo" at bounding box center [631, 666] width 70 height 21
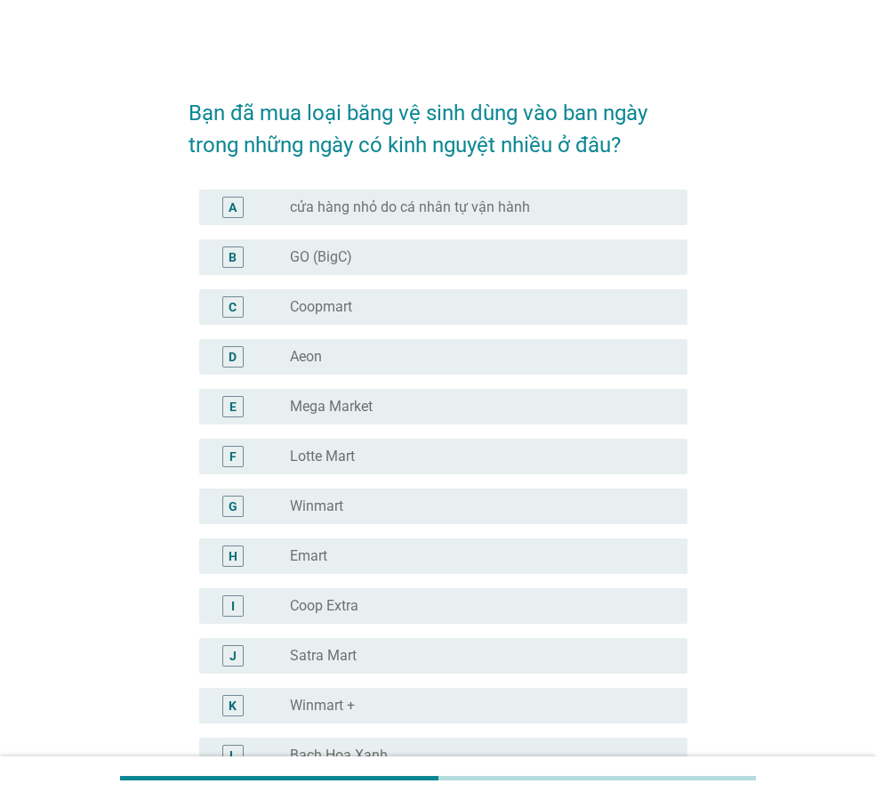
click at [416, 216] on div "radio_button_unchecked cửa hàng nhỏ do cá nhân tự vận hành" at bounding box center [481, 207] width 383 height 21
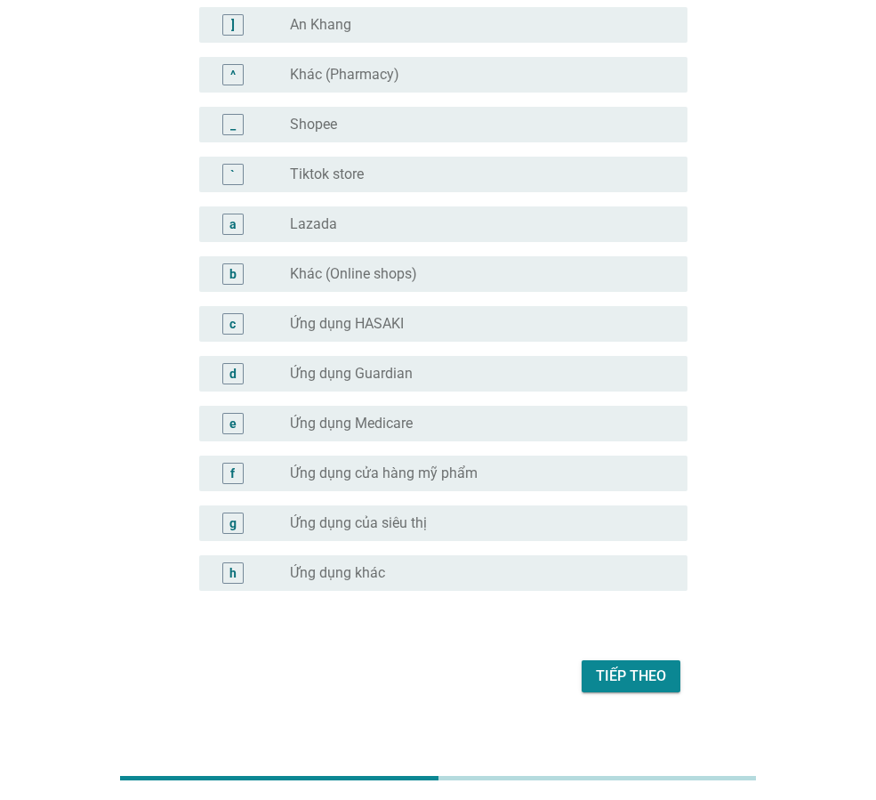
scroll to position [1597, 0]
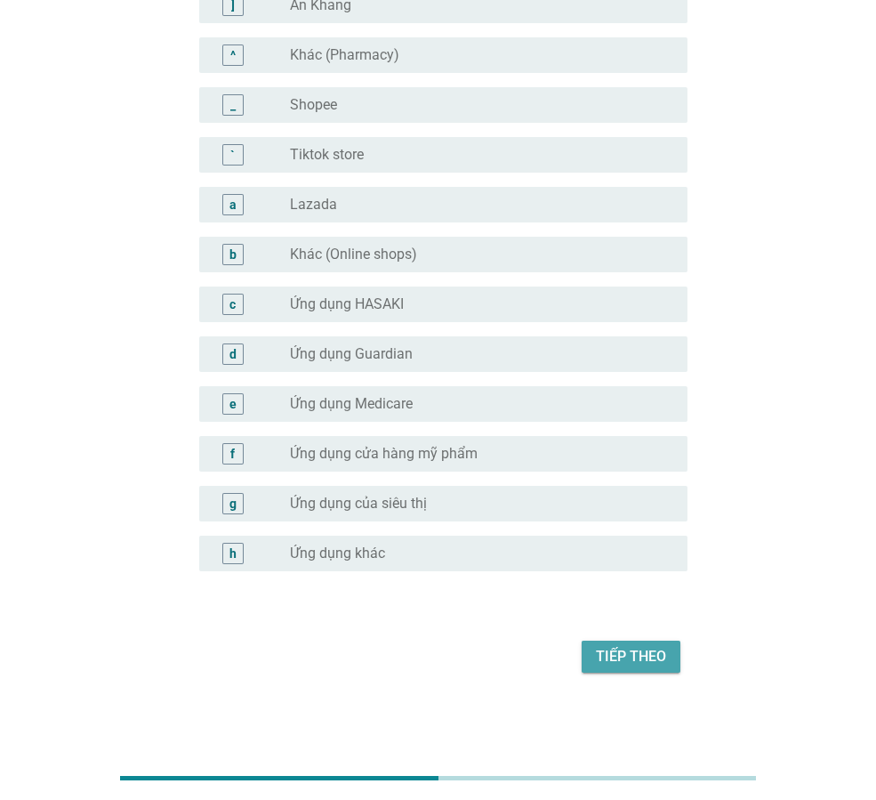
click at [643, 657] on div "Tiếp theo" at bounding box center [631, 656] width 70 height 21
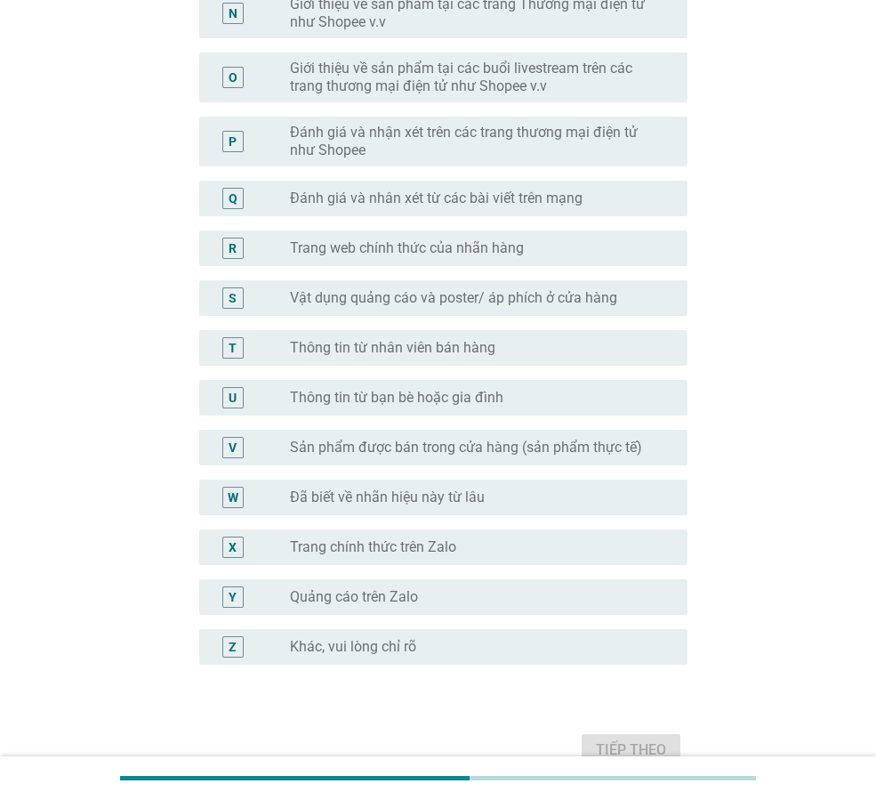
scroll to position [949, 0]
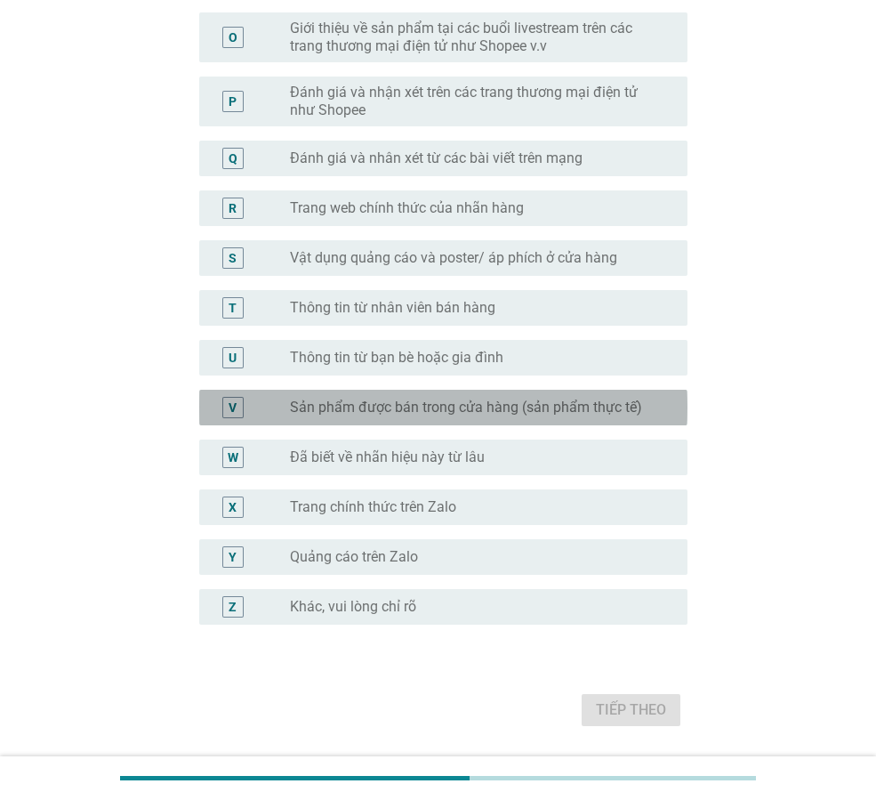
click at [564, 410] on label "Sản phẩm được bán trong cửa hàng (sản phẩm thực tế)" at bounding box center [466, 408] width 352 height 18
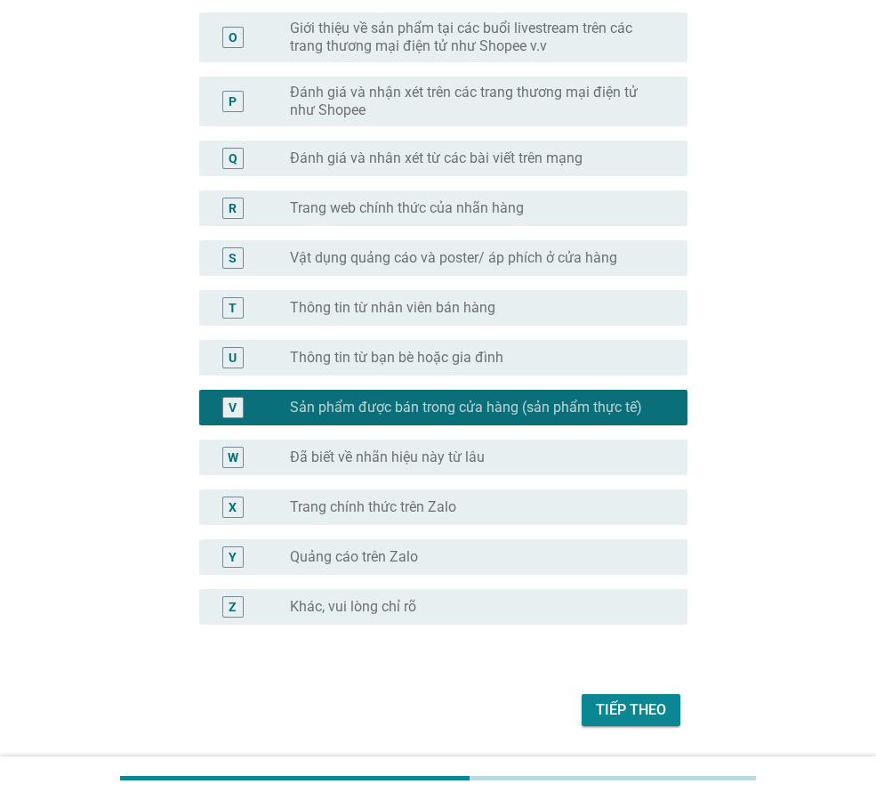
click at [603, 706] on div "Tiếp theo" at bounding box center [631, 709] width 70 height 21
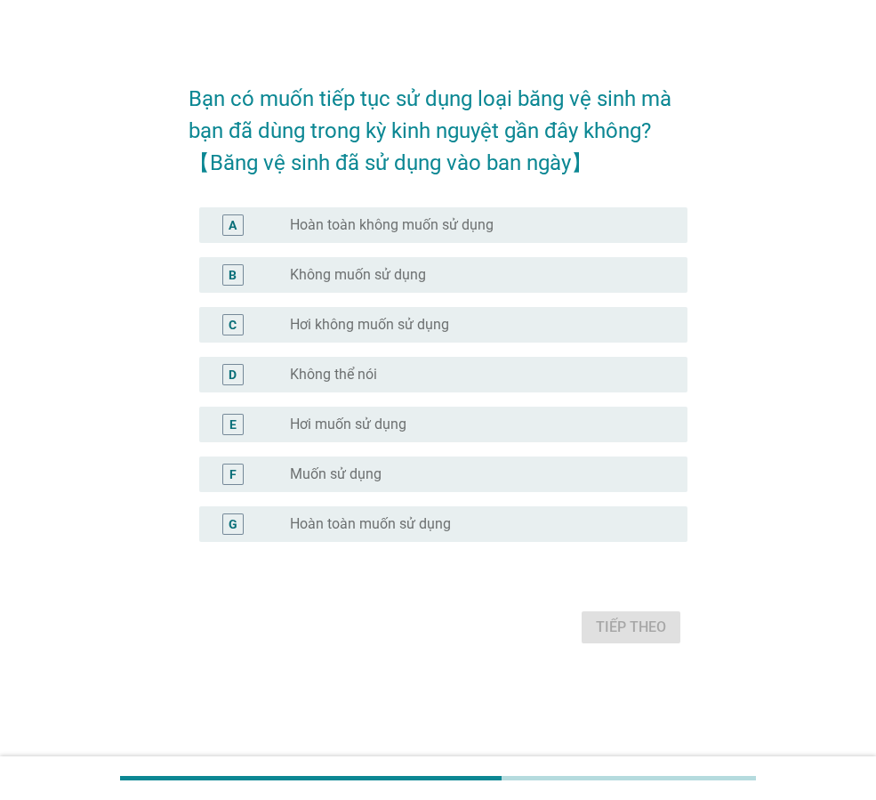
scroll to position [0, 0]
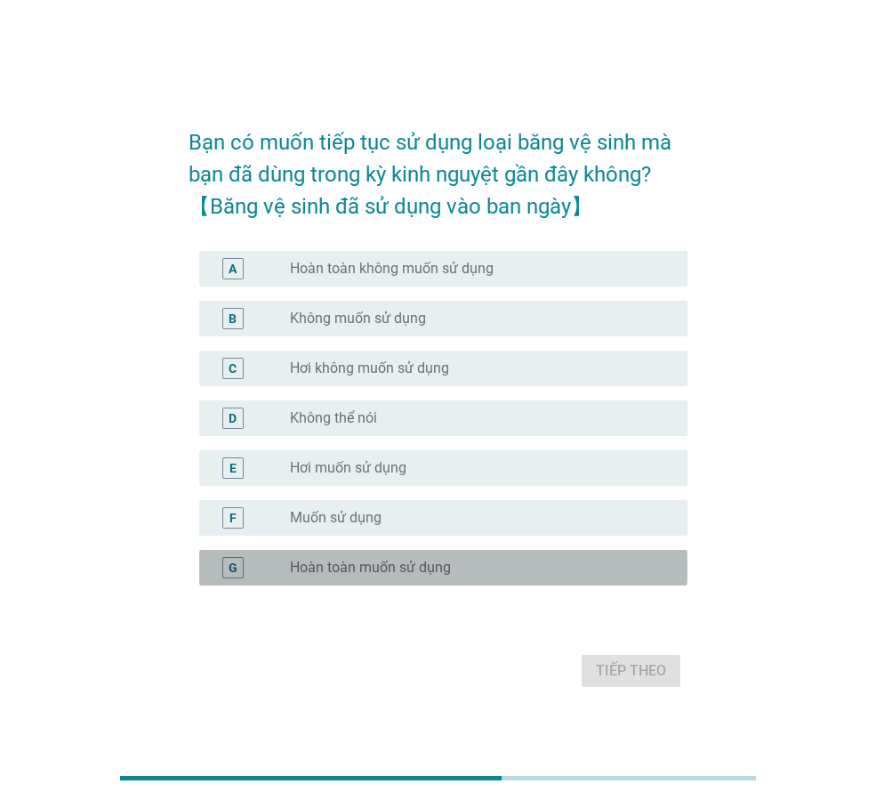
click at [375, 560] on label "Hoàn toàn muốn sử dụng" at bounding box center [370, 568] width 161 height 18
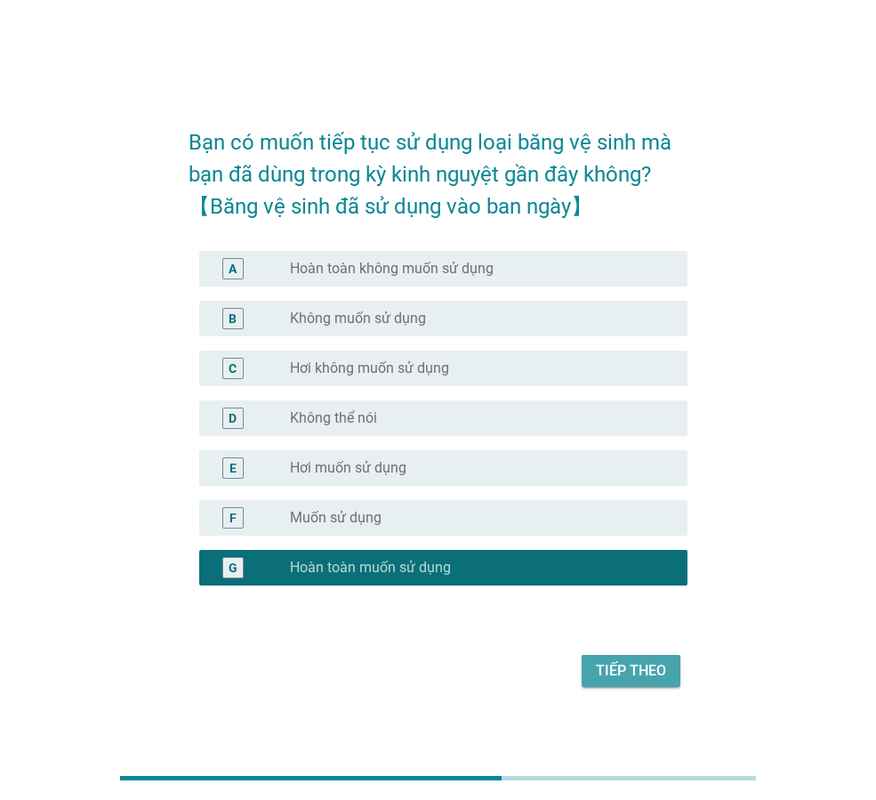
click at [620, 666] on div "Tiếp theo" at bounding box center [631, 670] width 70 height 21
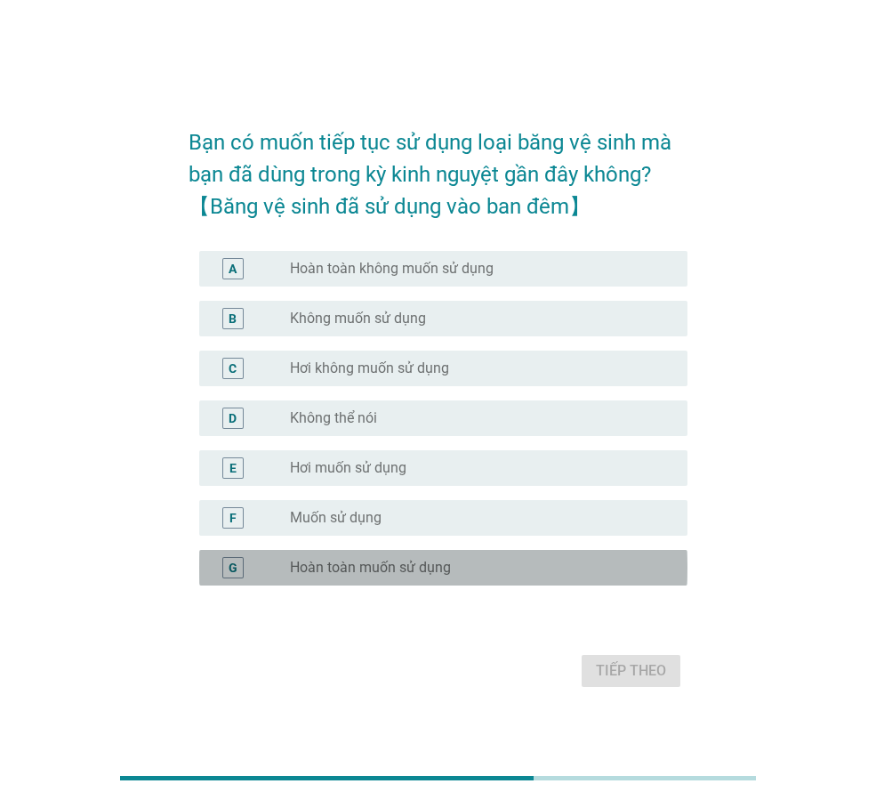
click at [567, 568] on div "radio_button_unchecked Hoàn toàn muốn sử dụng" at bounding box center [474, 568] width 369 height 18
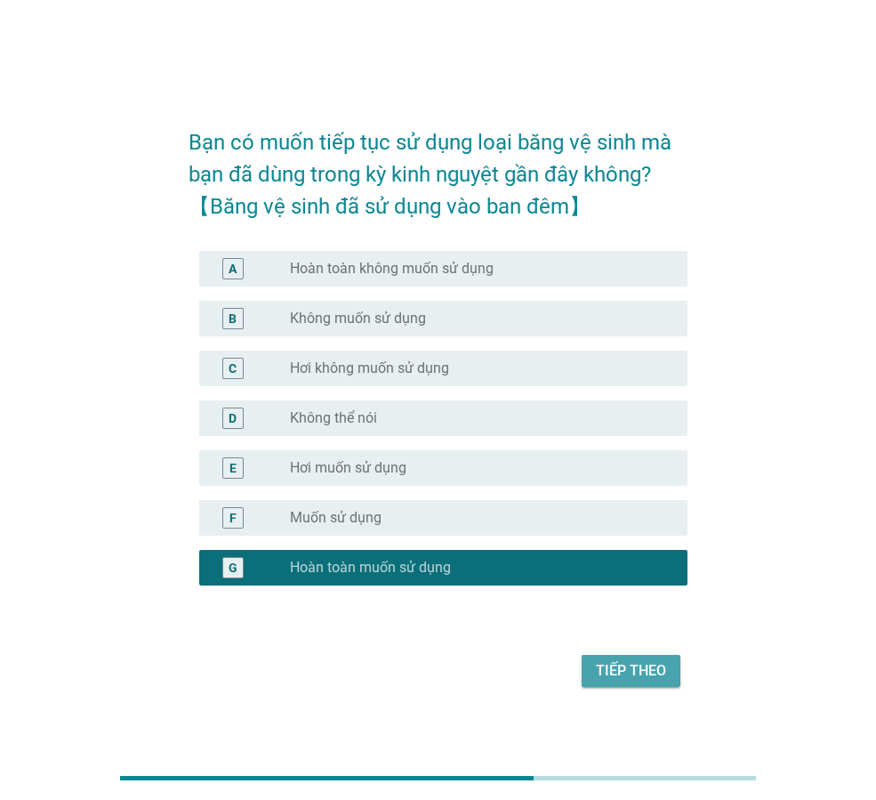
click at [630, 660] on div "Tiếp theo" at bounding box center [631, 670] width 70 height 21
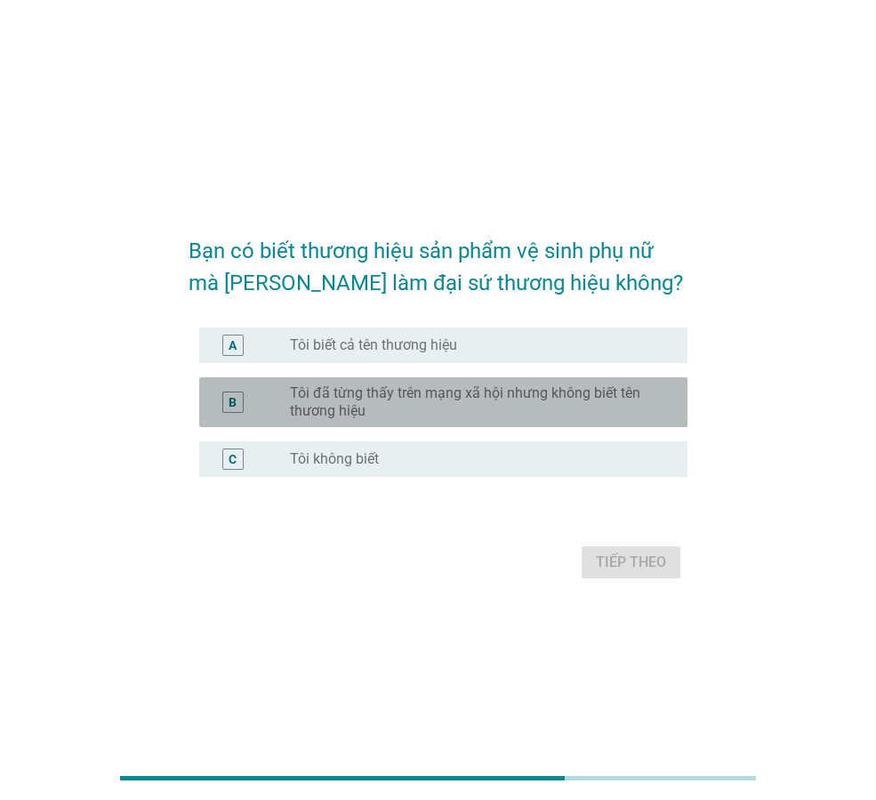
click at [407, 393] on label "Tôi đã từng thấy trên mạng xã hội nhưng không biết tên thương hiệu" at bounding box center [474, 402] width 369 height 36
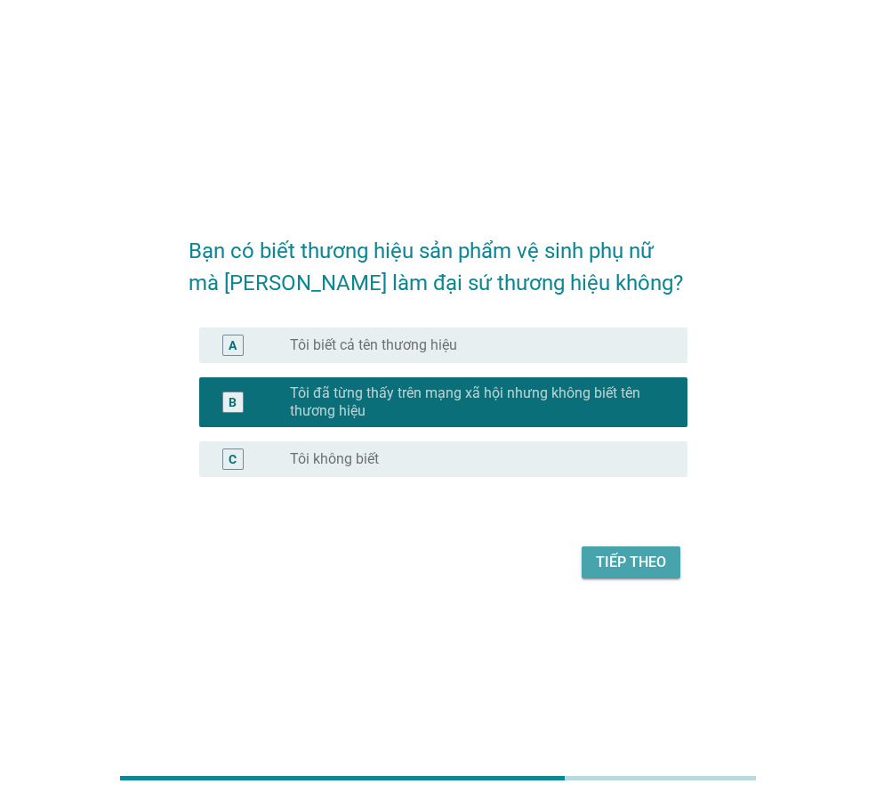
click at [641, 572] on div "Tiếp theo" at bounding box center [631, 562] width 70 height 21
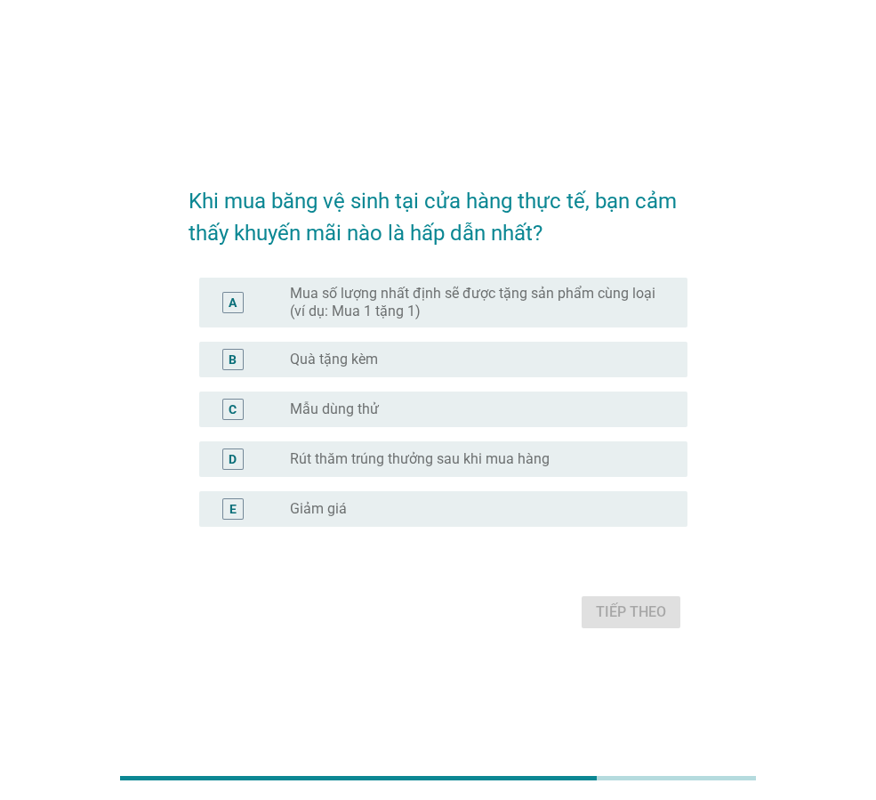
click at [500, 307] on label "Mua số lượng nhất định sẽ được tặng sản phẩm cùng loại (ví dụ: Mua 1 tặng 1)" at bounding box center [474, 303] width 369 height 36
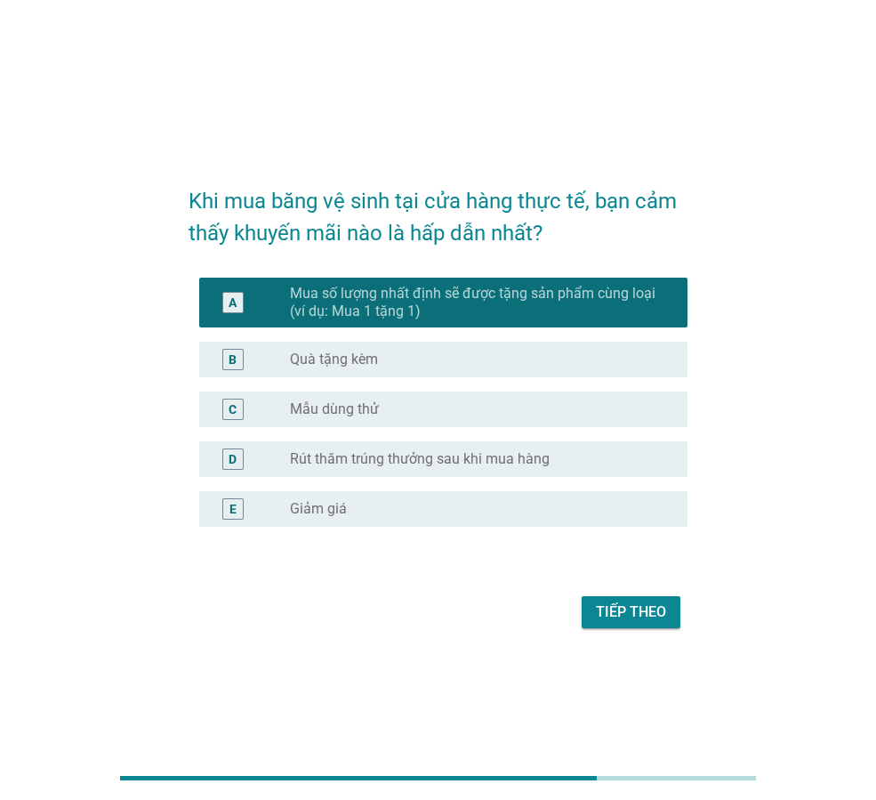
click at [612, 613] on div "Tiếp theo" at bounding box center [631, 611] width 70 height 21
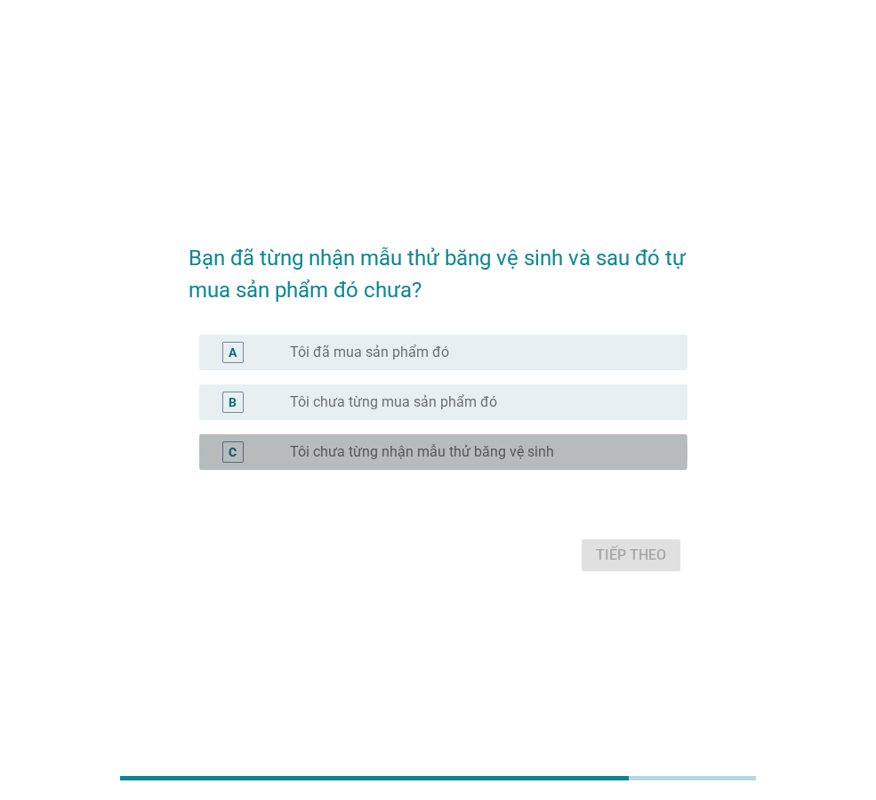
click at [570, 458] on div "radio_button_unchecked Tôi chưa từng nhận mẫu thử băng vệ sinh" at bounding box center [474, 452] width 369 height 18
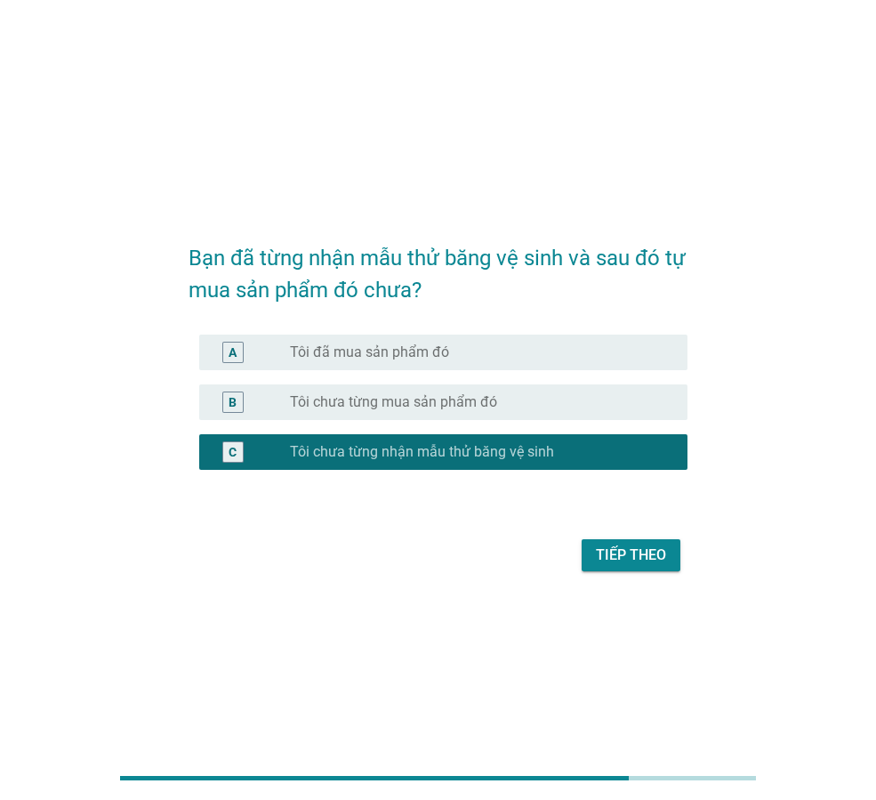
click at [620, 555] on div "Tiếp theo" at bounding box center [631, 554] width 70 height 21
